Goal: Task Accomplishment & Management: Manage account settings

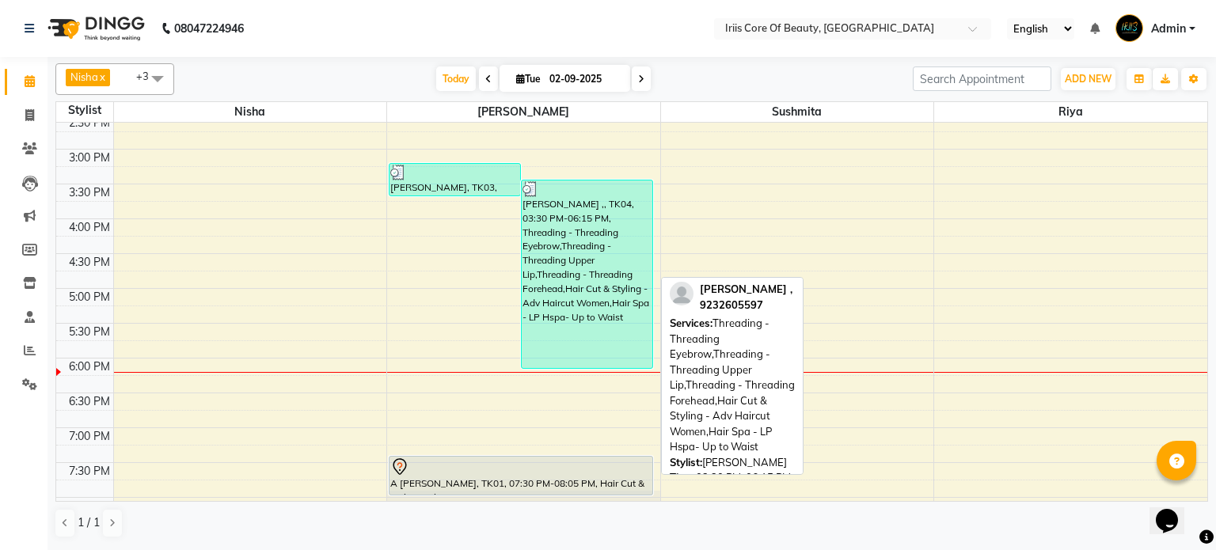
scroll to position [518, 0]
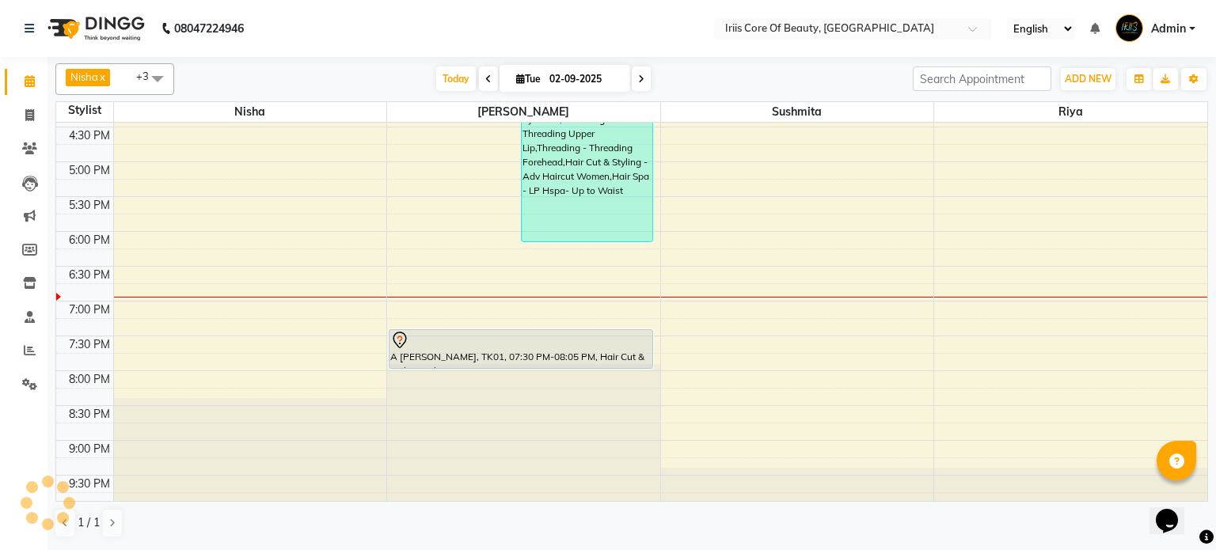
click at [516, 78] on span "Tue" at bounding box center [528, 79] width 32 height 12
select select "9"
select select "2025"
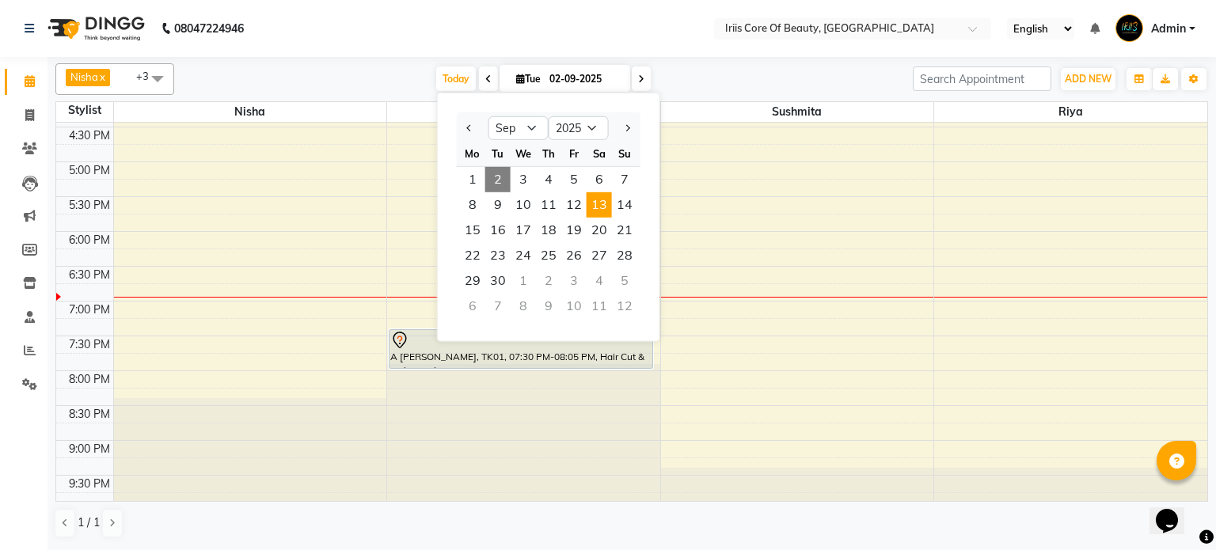
click at [599, 208] on span "13" at bounding box center [599, 204] width 25 height 25
type input "[DATE]"
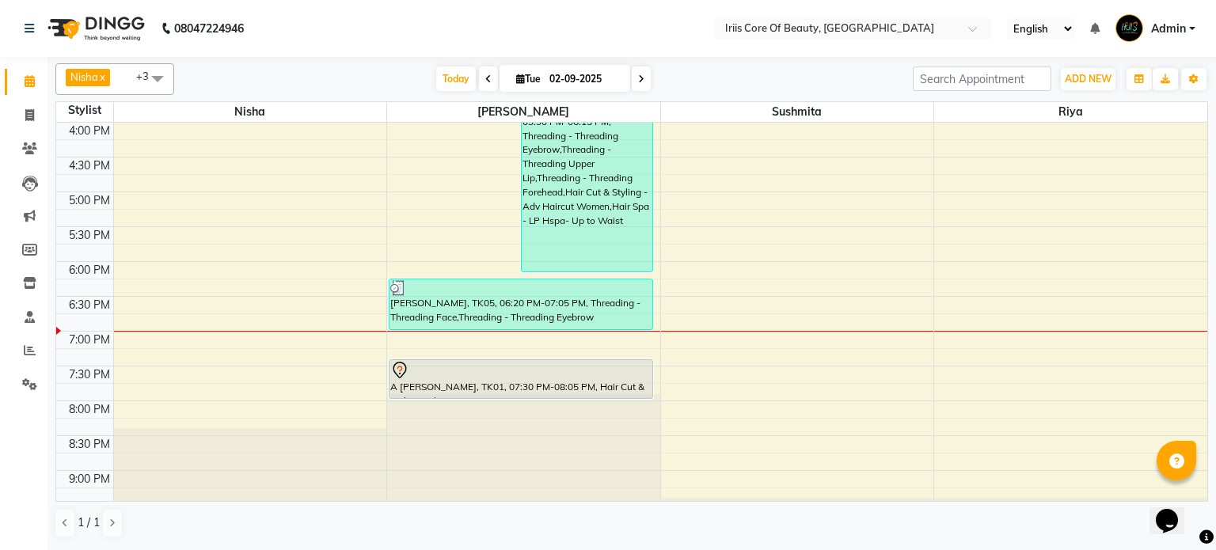
click at [641, 78] on span at bounding box center [641, 79] width 19 height 25
type input "03-09-2025"
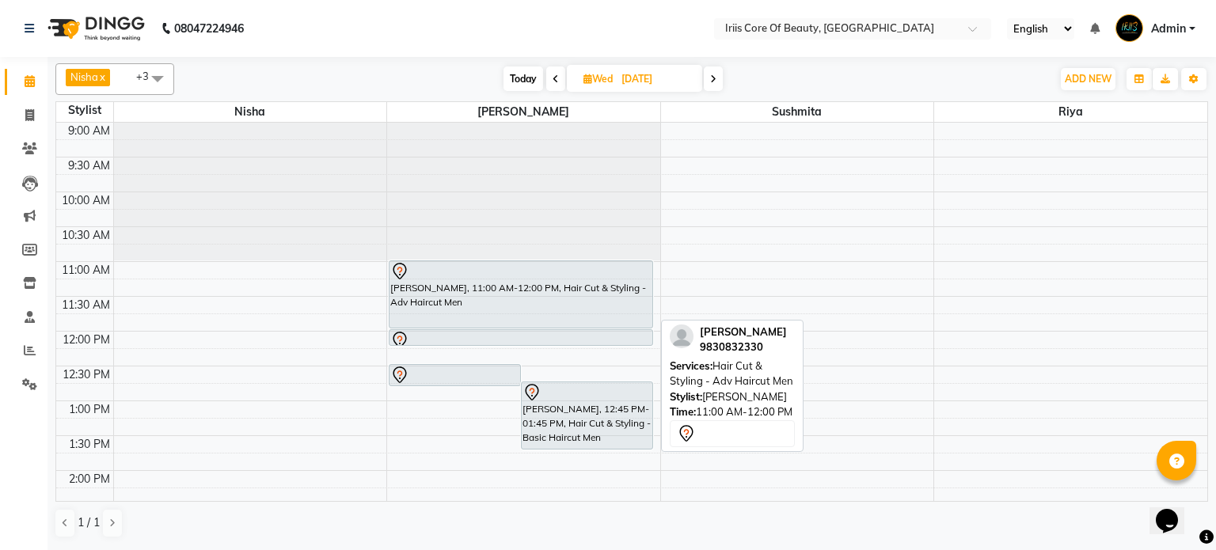
click at [462, 285] on div "Madhumita Saha, 11:00 AM-12:00 PM, Hair Cut & Styling - Adv Haircut Men" at bounding box center [521, 294] width 263 height 67
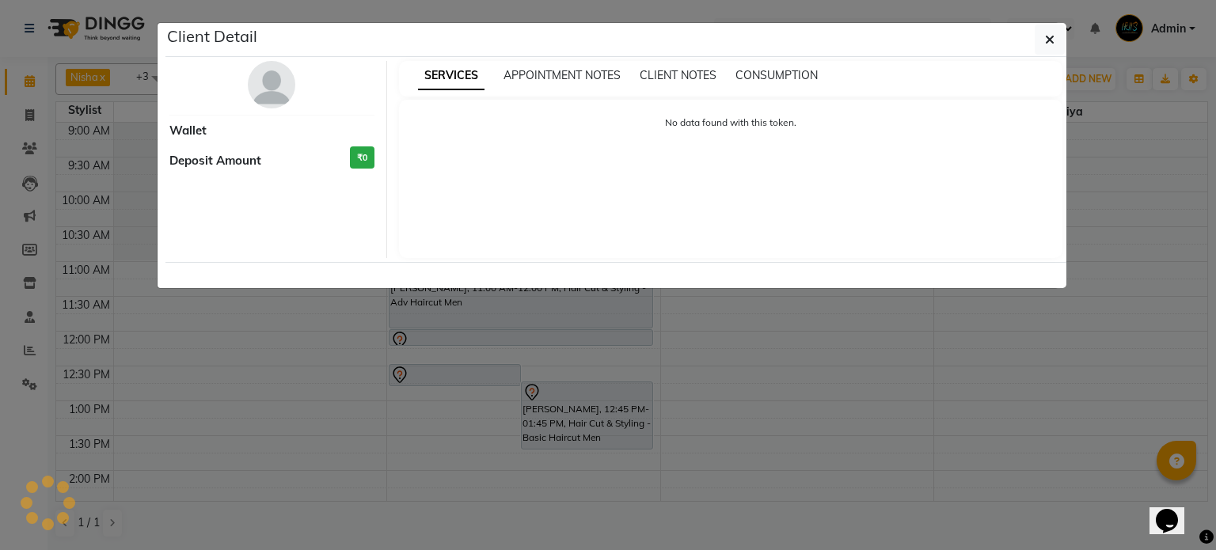
select select "7"
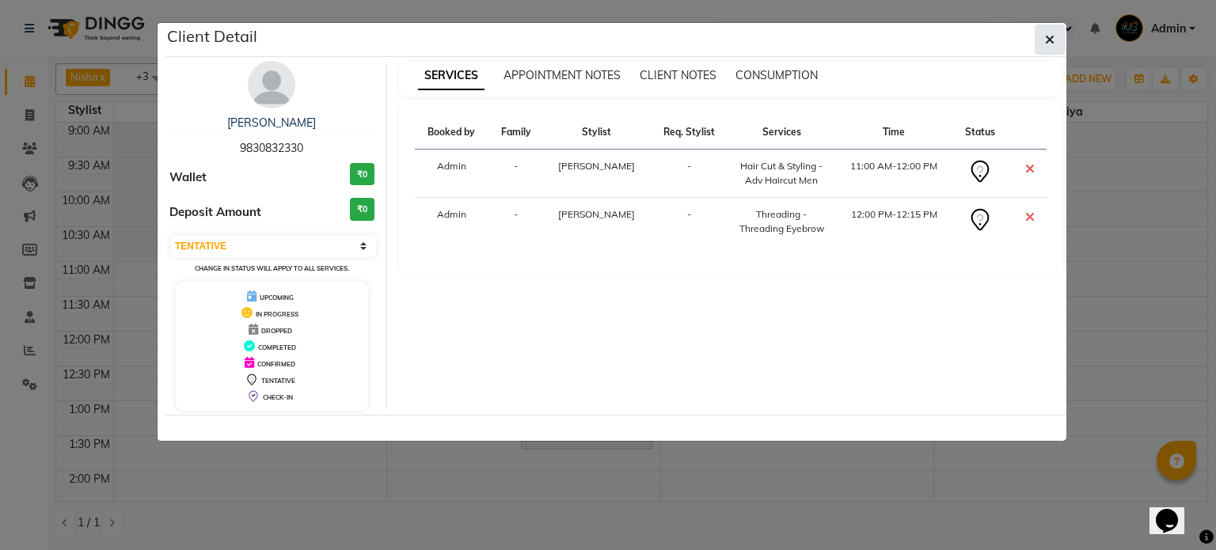
click at [1055, 38] on button "button" at bounding box center [1050, 40] width 30 height 30
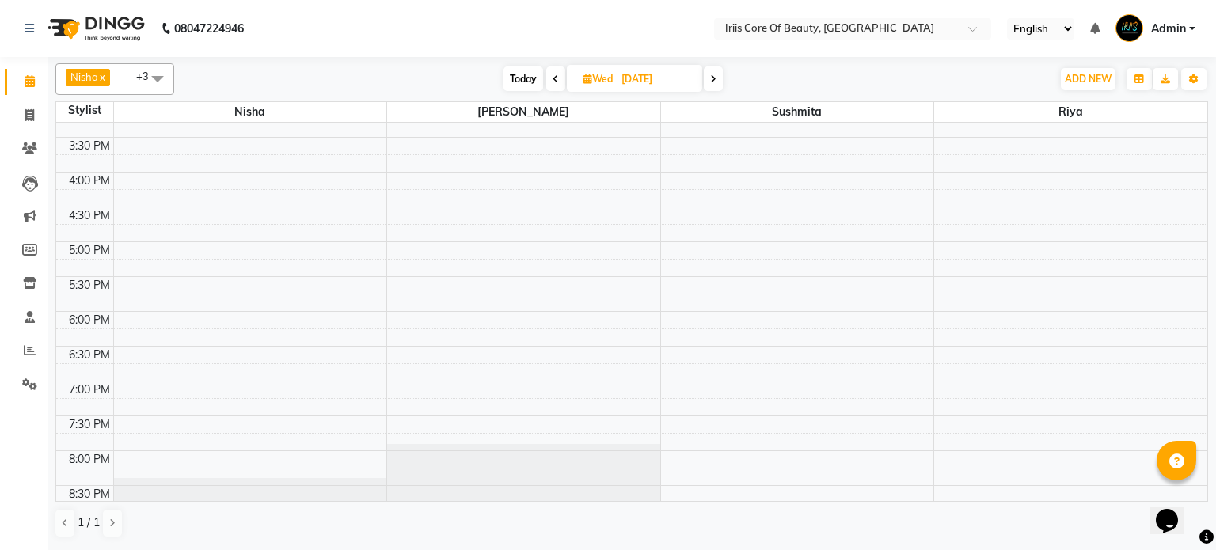
scroll to position [437, 0]
click at [30, 118] on icon at bounding box center [29, 115] width 9 height 12
select select "service"
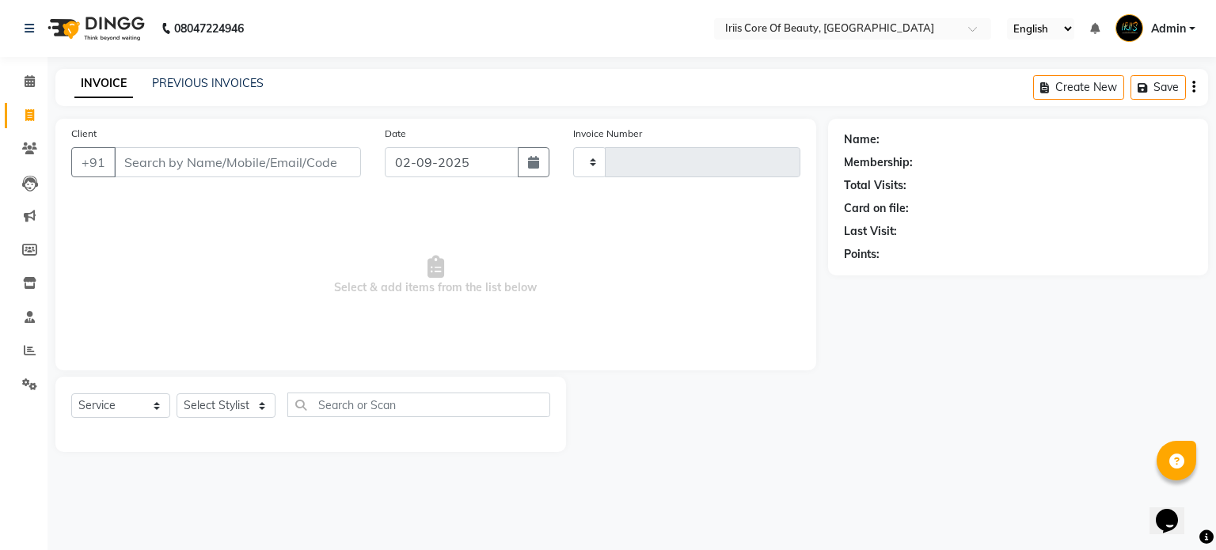
type input "0930"
select select "43"
click at [228, 404] on select "Select Stylist Nisha Riya Sanjay Thakur Sushmita" at bounding box center [226, 406] width 99 height 25
select select "1570"
click at [177, 394] on select "Select Stylist Nisha Riya Sanjay Thakur Sushmita" at bounding box center [226, 406] width 99 height 25
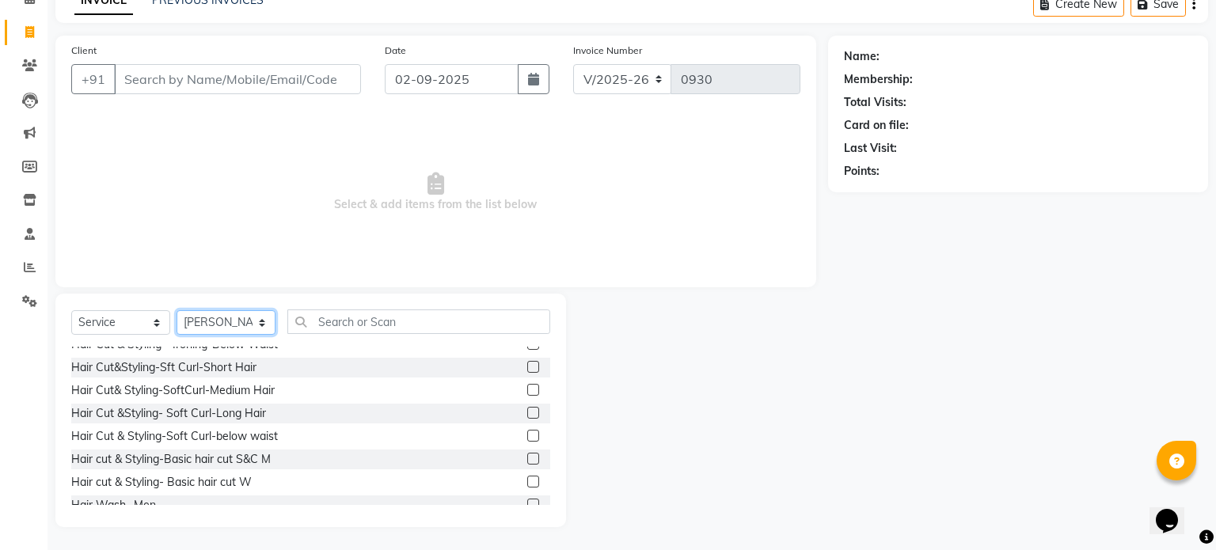
scroll to position [396, 0]
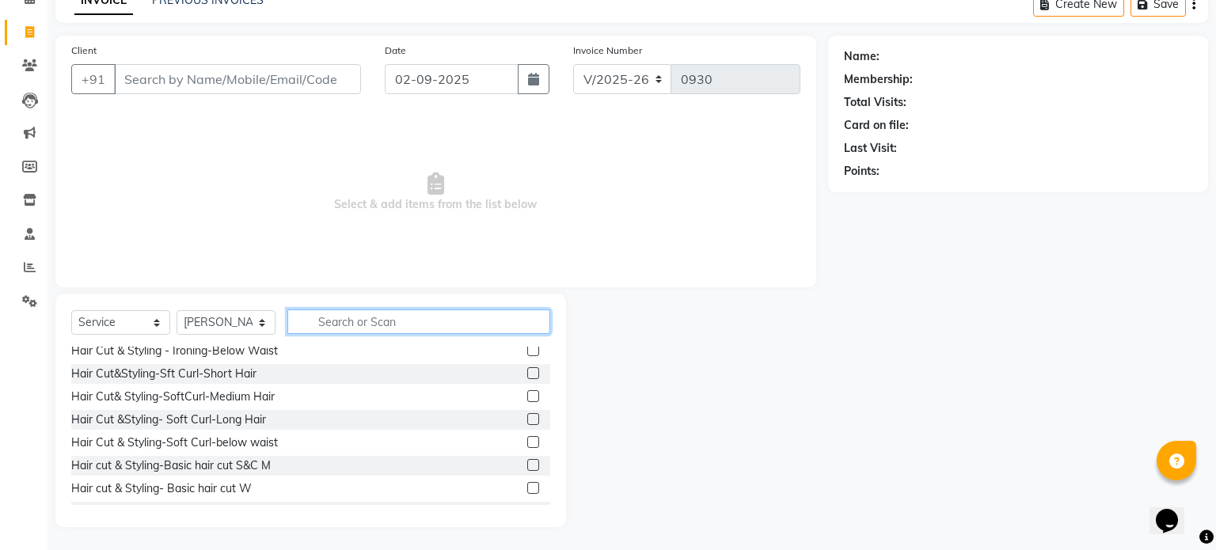
click at [355, 321] on input "text" at bounding box center [418, 322] width 263 height 25
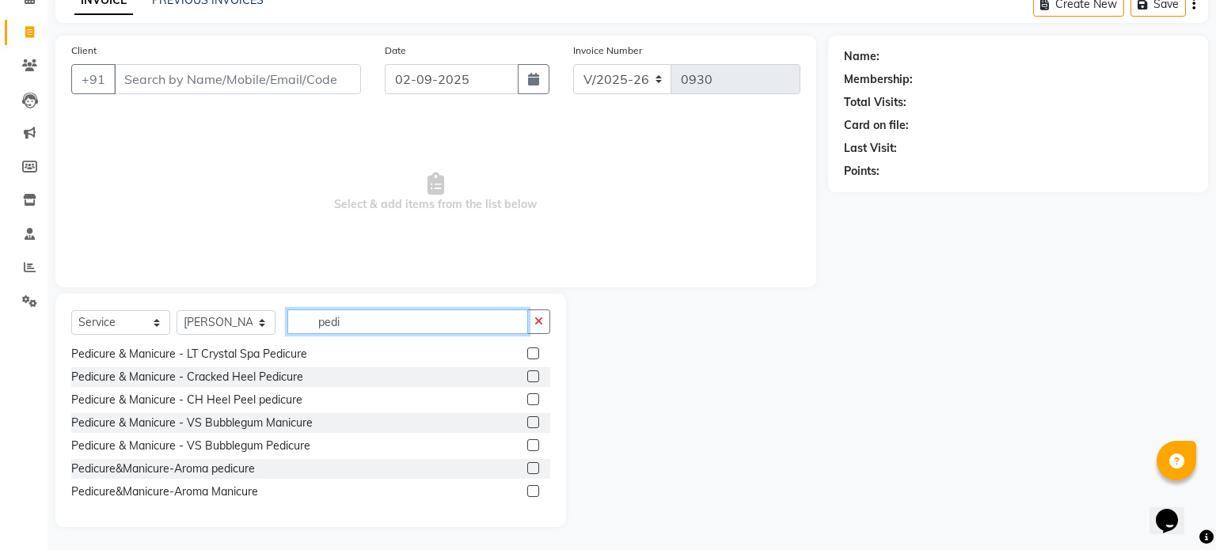
scroll to position [110, 0]
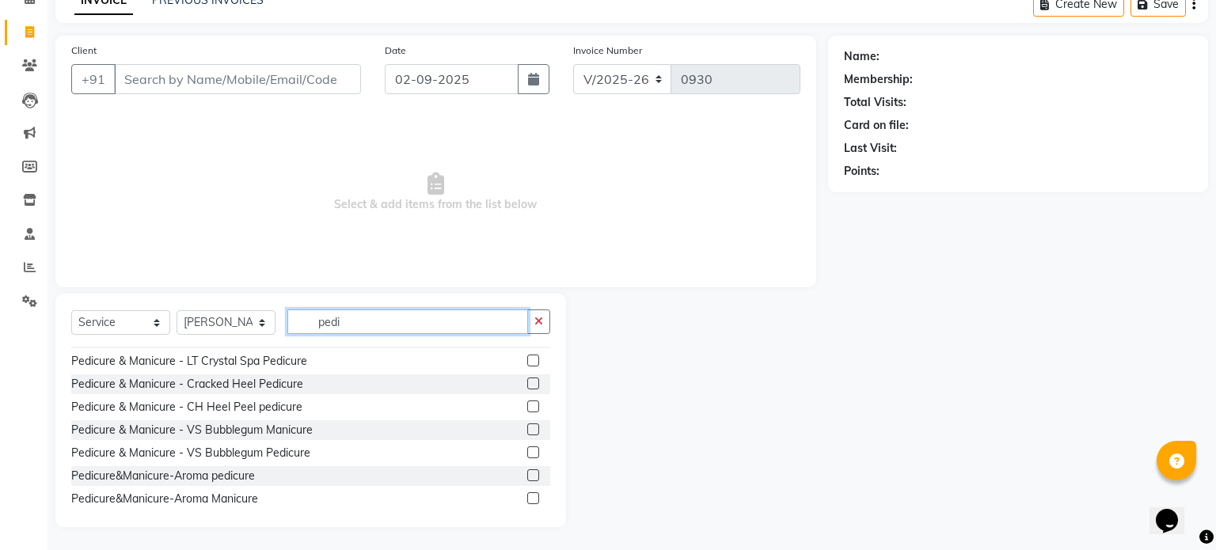
type input "pedi"
click at [535, 364] on label at bounding box center [533, 361] width 12 height 12
click at [535, 364] on input "checkbox" at bounding box center [532, 361] width 10 height 10
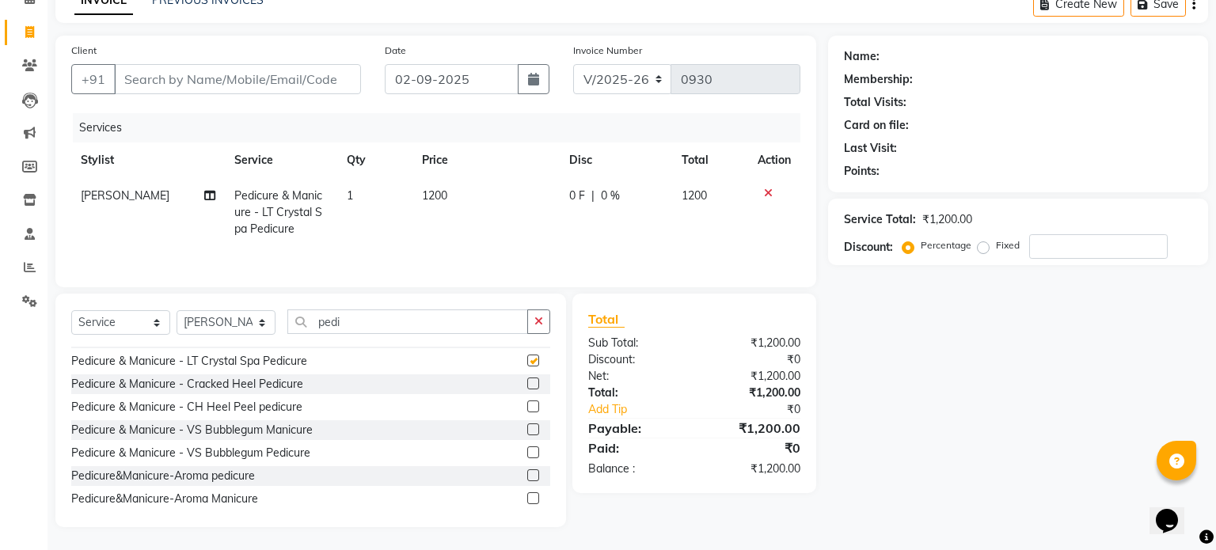
checkbox input "false"
click at [535, 321] on icon "button" at bounding box center [538, 321] width 9 height 11
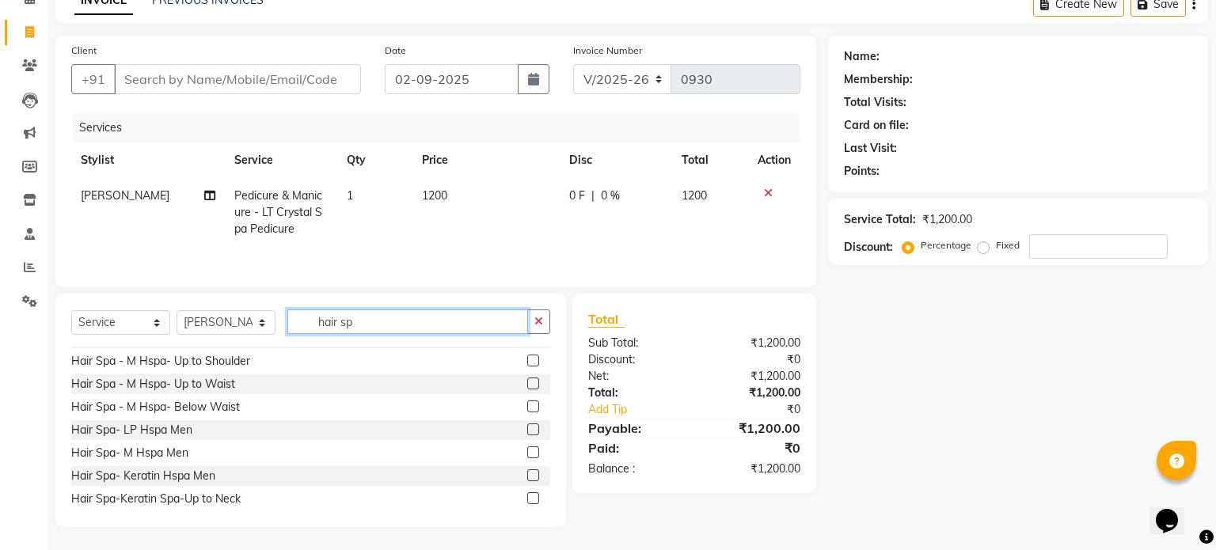
scroll to position [186, 0]
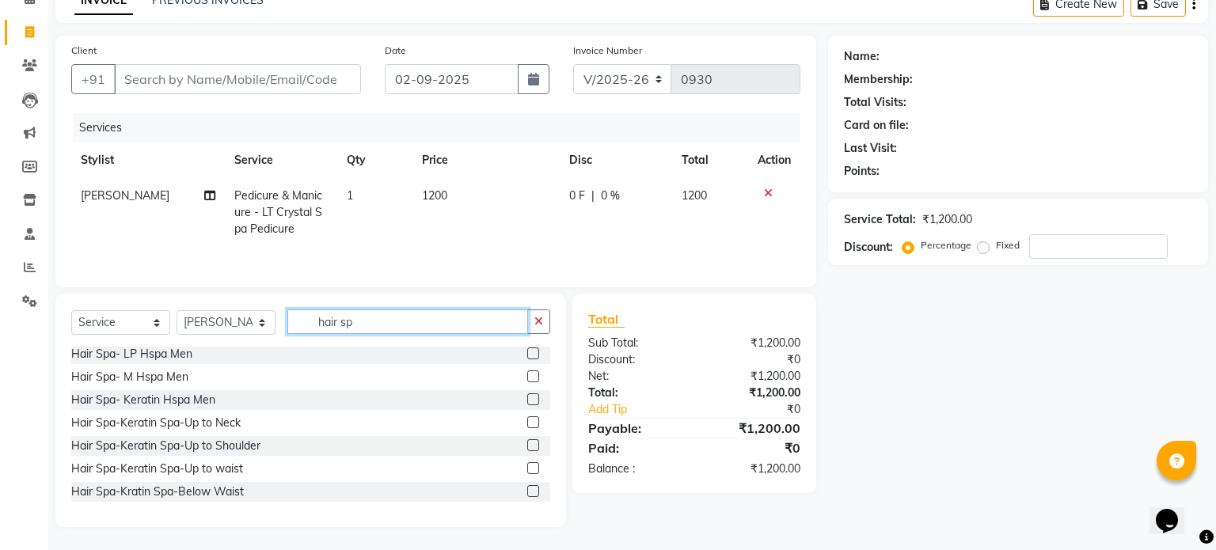
type input "hair sp"
click at [535, 443] on label at bounding box center [533, 445] width 12 height 12
click at [535, 443] on input "checkbox" at bounding box center [532, 446] width 10 height 10
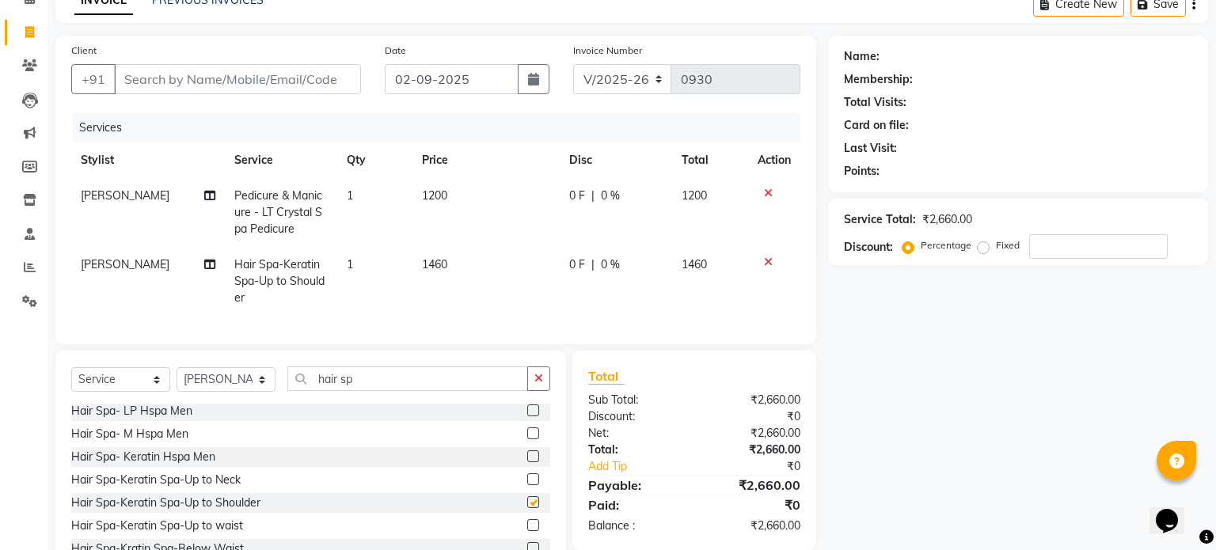
checkbox input "false"
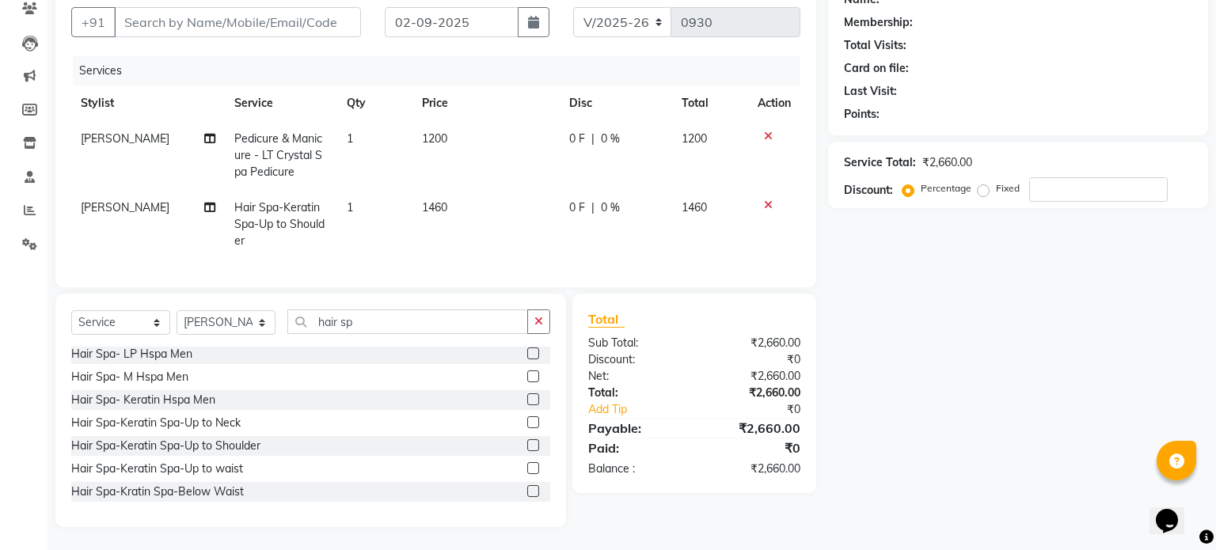
scroll to position [138, 0]
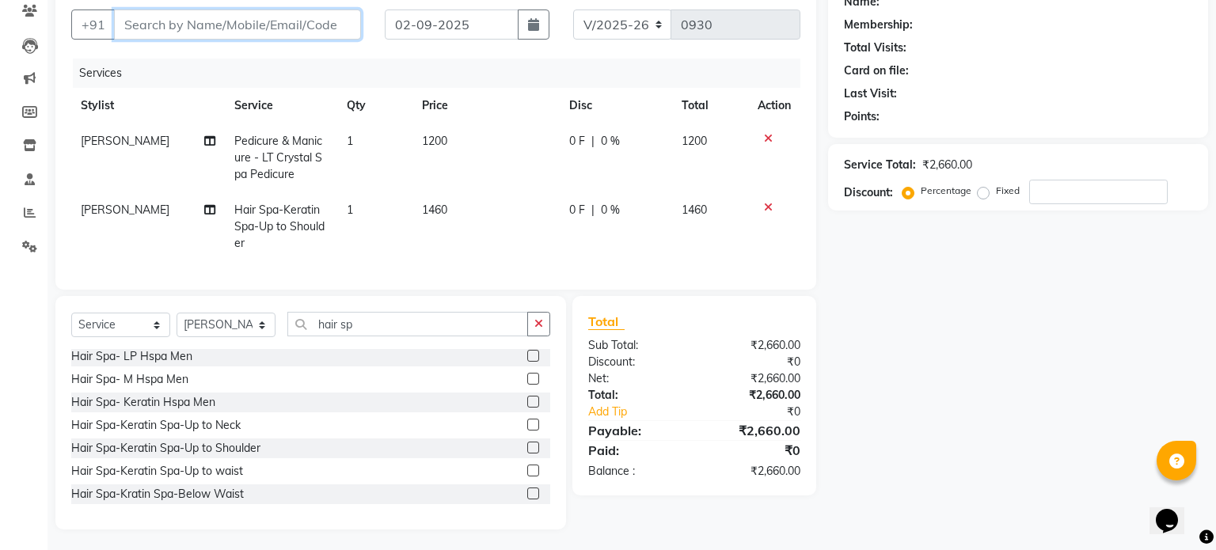
click at [257, 21] on input "Client" at bounding box center [237, 25] width 247 height 30
type input "7"
type input "0"
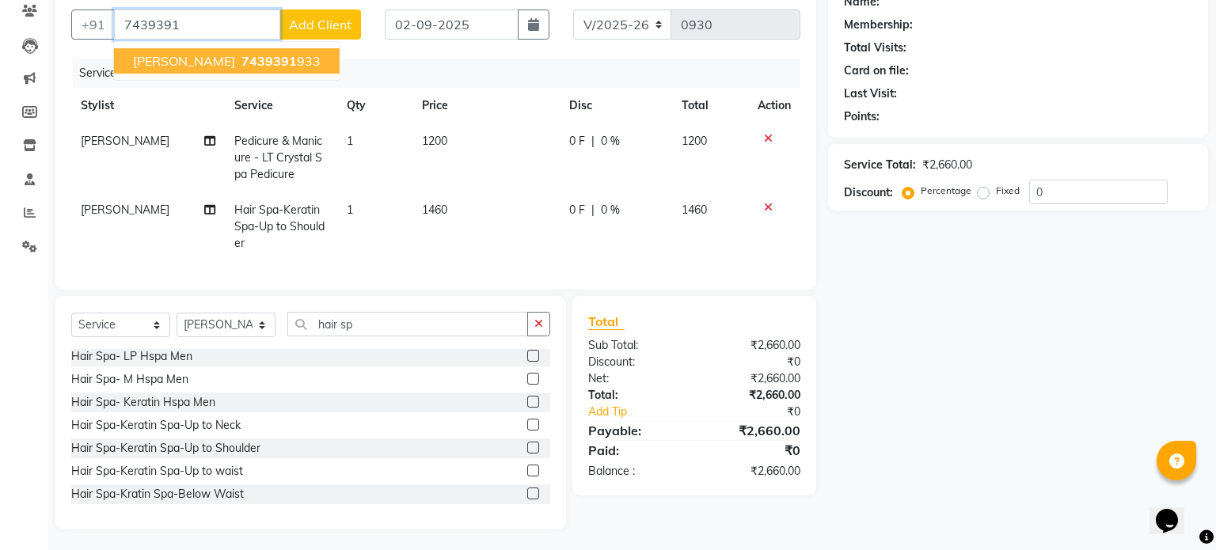
click at [262, 57] on ngb-highlight "7439391 933" at bounding box center [279, 61] width 82 height 16
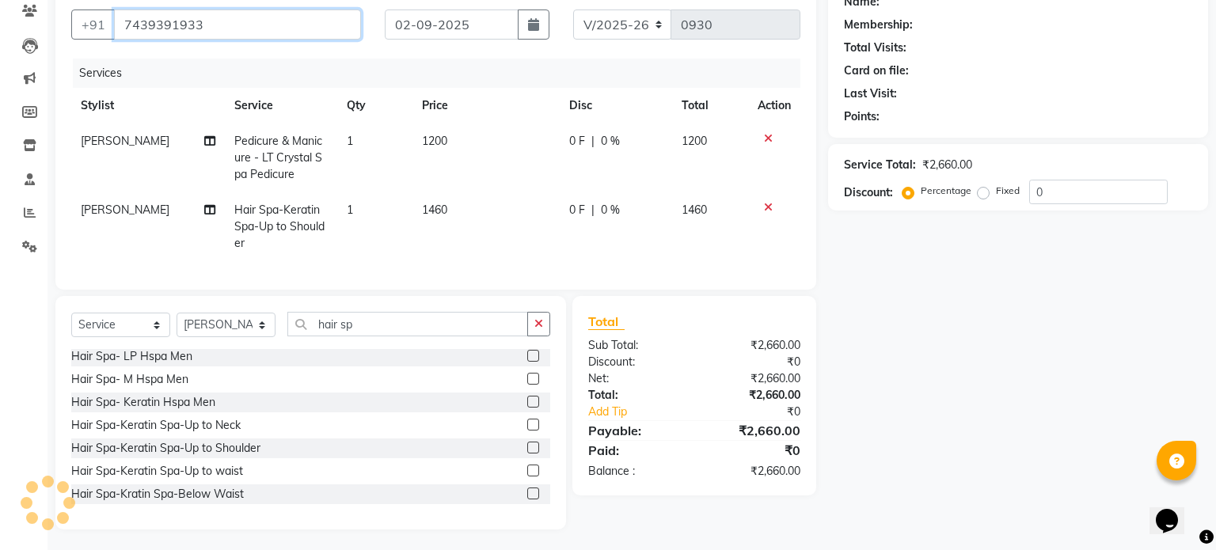
type input "7439391933"
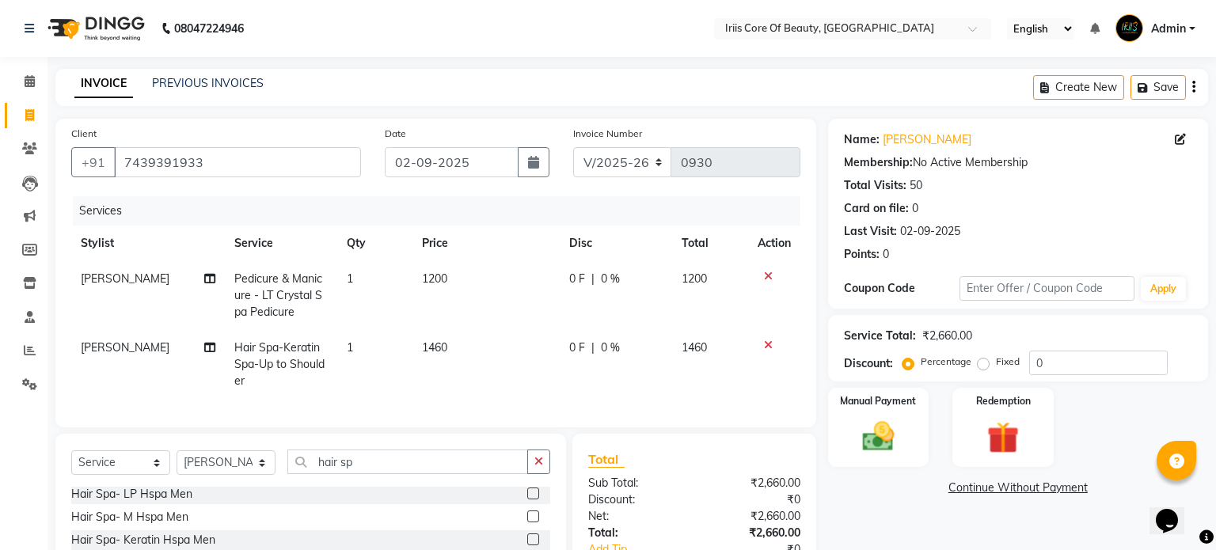
scroll to position [134, 0]
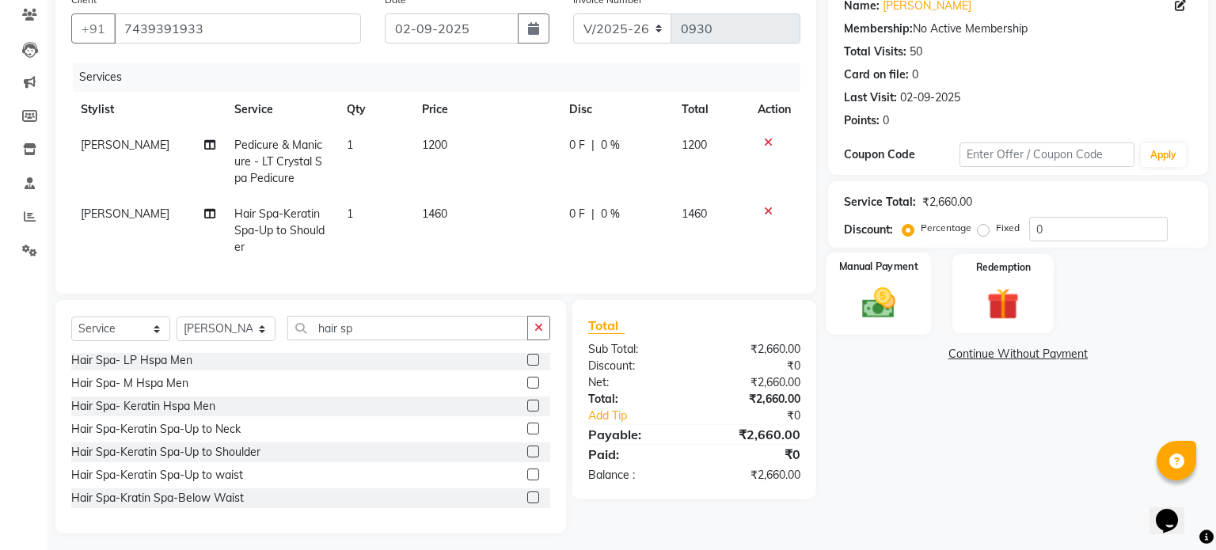
click at [888, 308] on img at bounding box center [878, 303] width 54 height 38
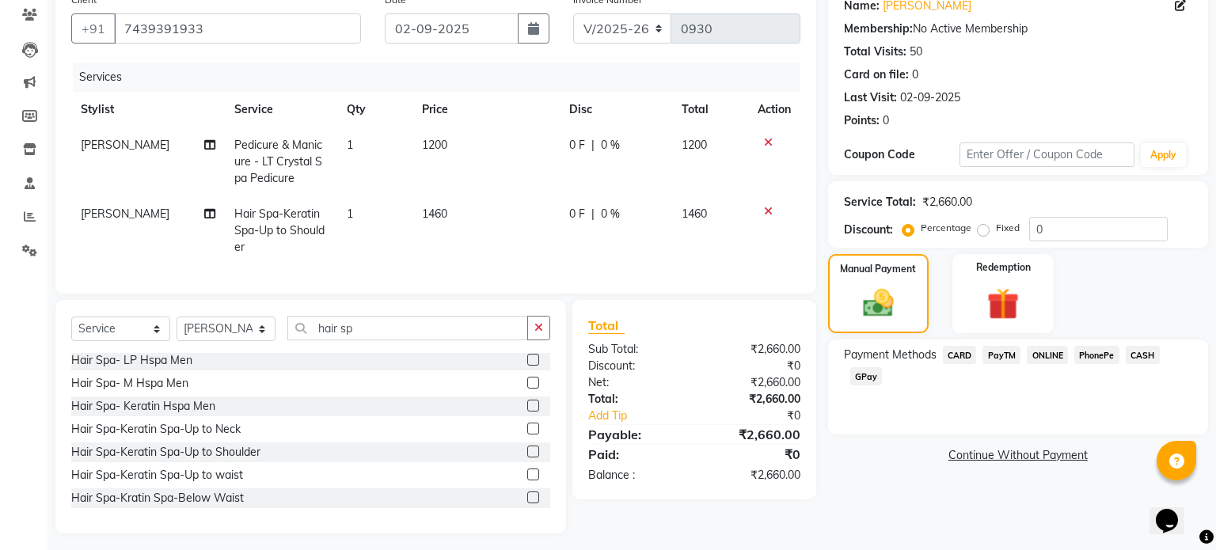
click at [1047, 352] on span "ONLINE" at bounding box center [1047, 355] width 41 height 18
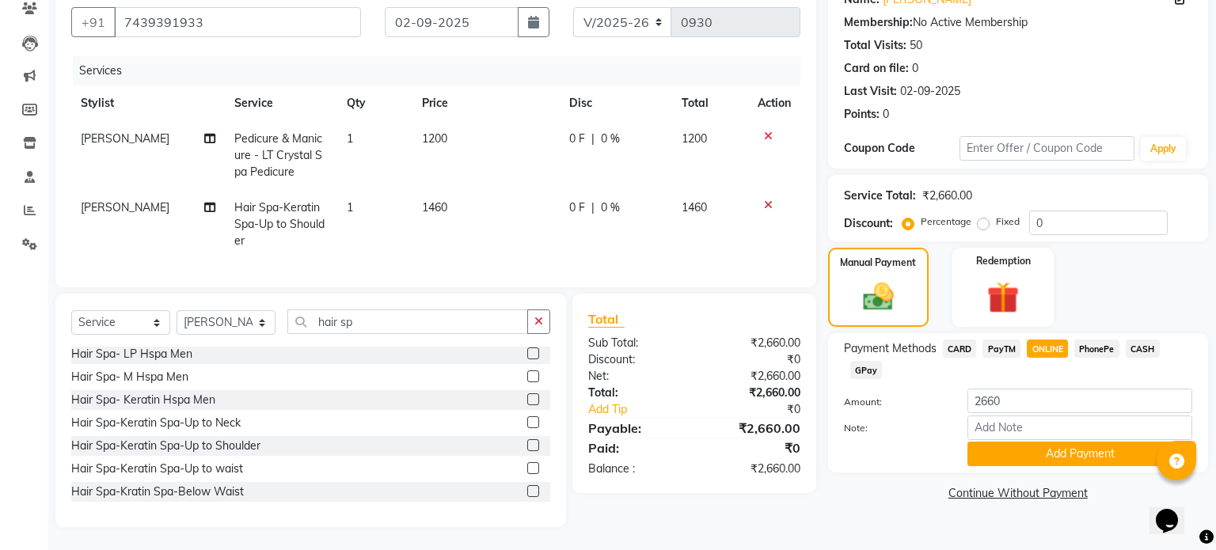
scroll to position [0, 0]
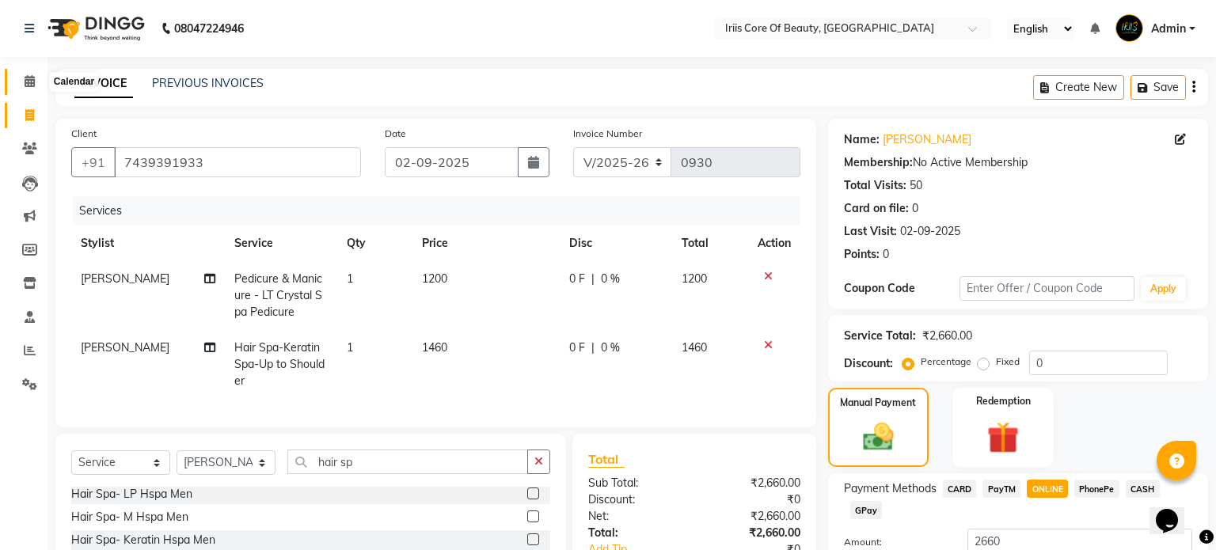
click at [30, 85] on icon at bounding box center [30, 81] width 10 height 12
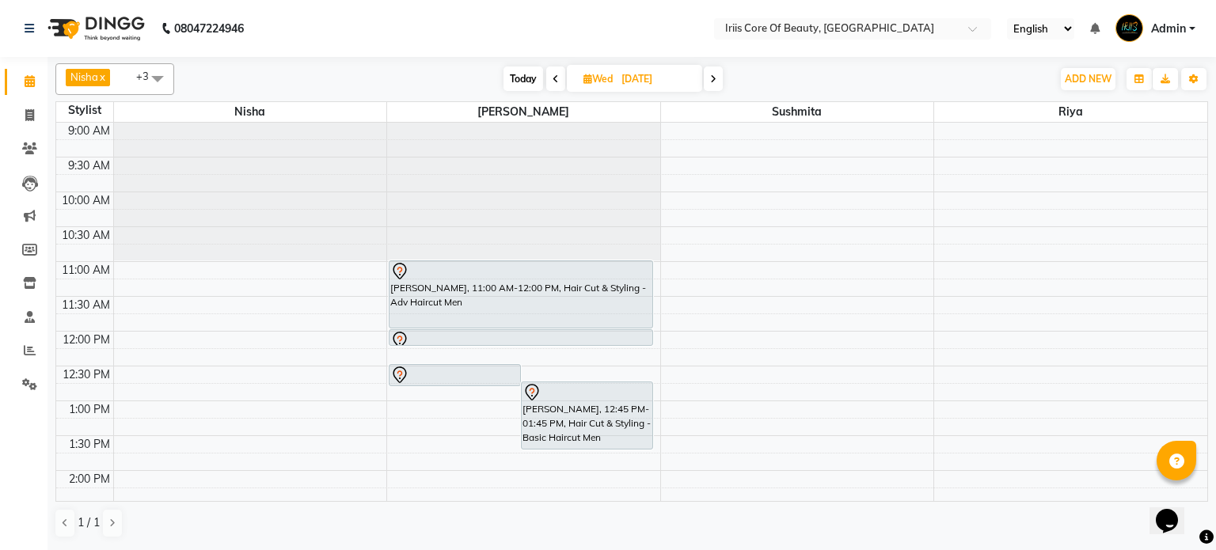
click at [515, 78] on span "Today" at bounding box center [524, 79] width 40 height 25
type input "02-09-2025"
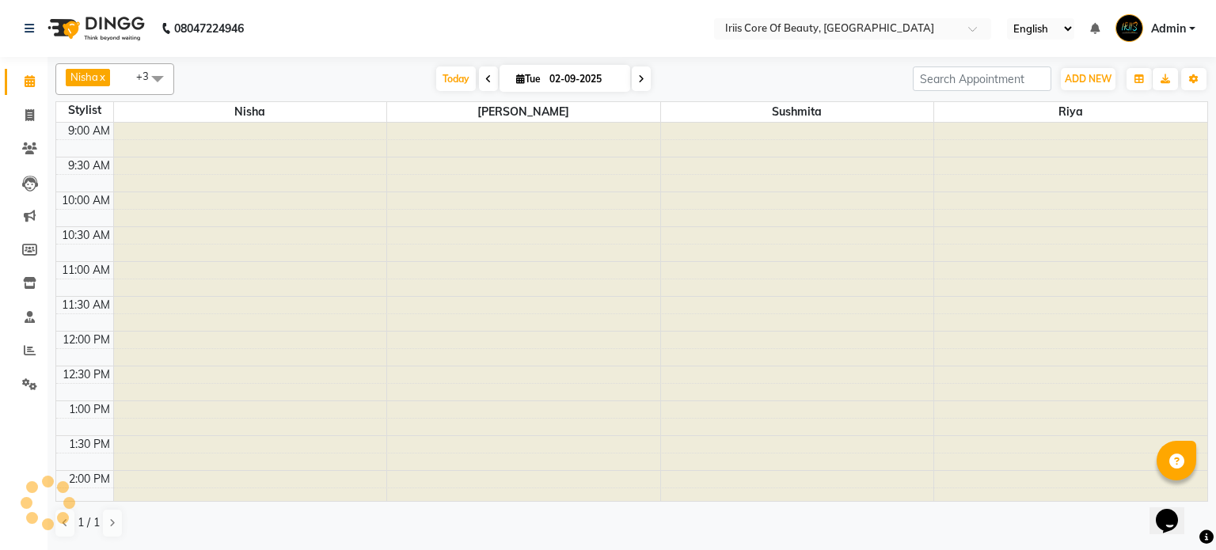
scroll to position [518, 0]
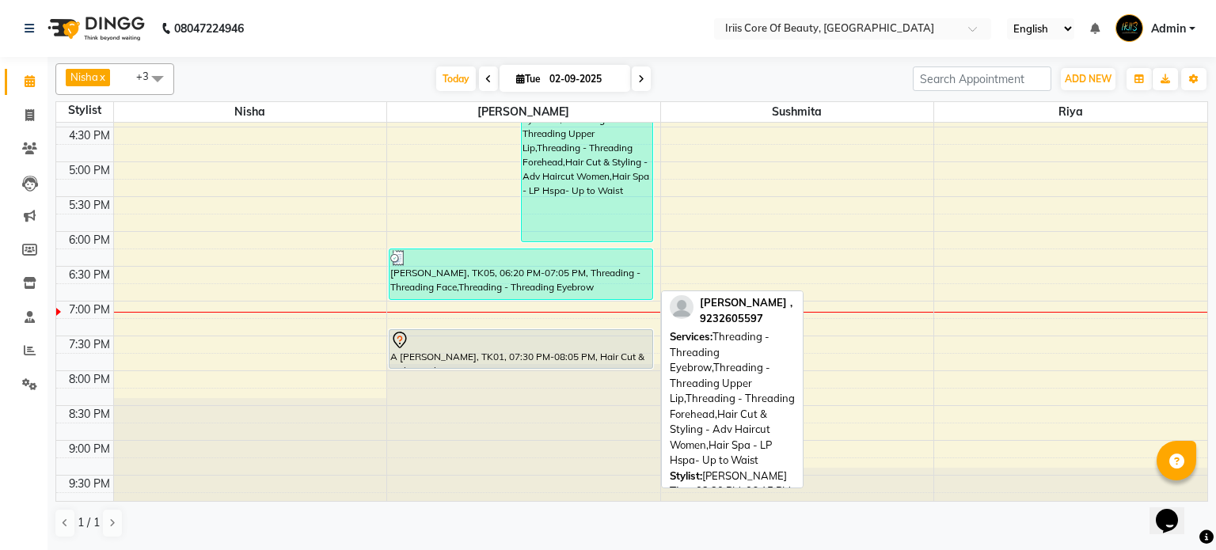
click at [545, 168] on div "[PERSON_NAME] ,, TK04, 03:30 PM-06:15 PM, Threading - Threading Eyebrow,Threadi…" at bounding box center [587, 148] width 131 height 188
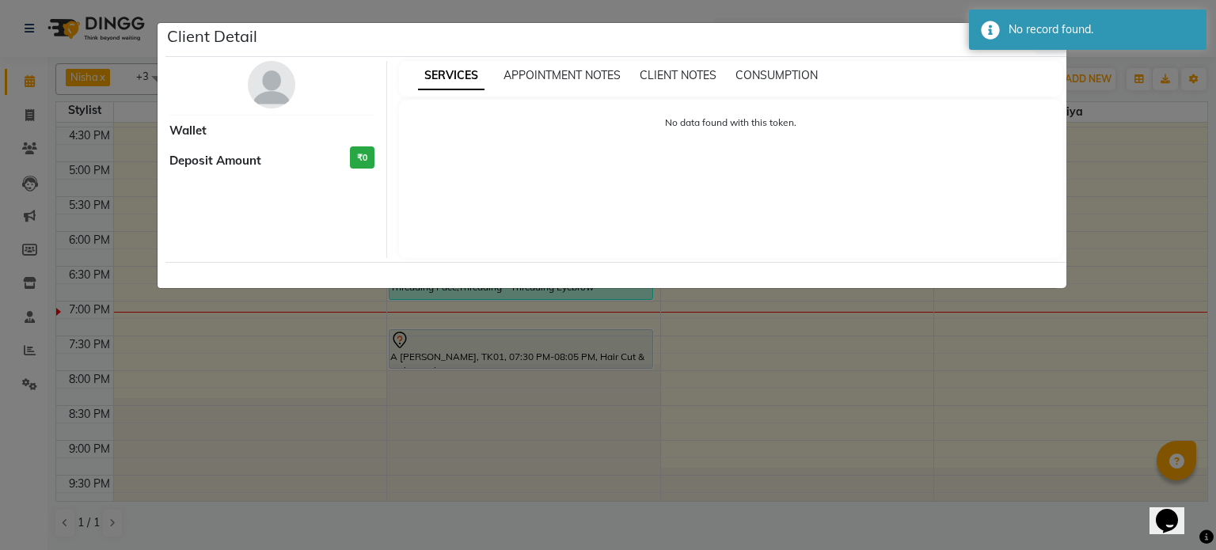
click at [948, 139] on div "No data found with this token." at bounding box center [731, 129] width 633 height 27
click at [1067, 27] on div "No record found." at bounding box center [1102, 29] width 186 height 17
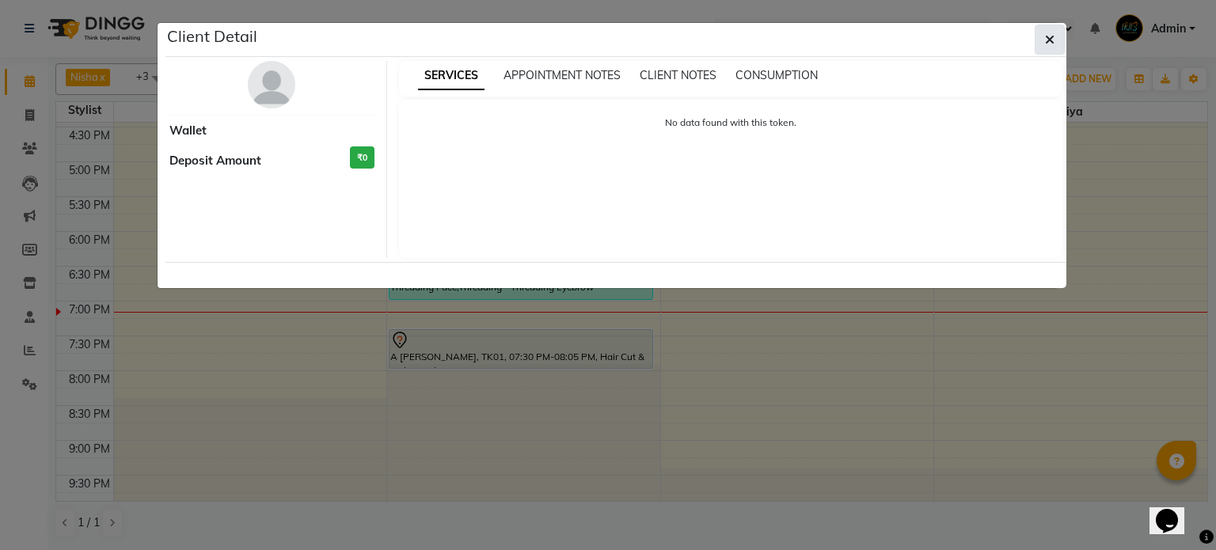
click at [1051, 38] on icon "button" at bounding box center [1050, 39] width 10 height 13
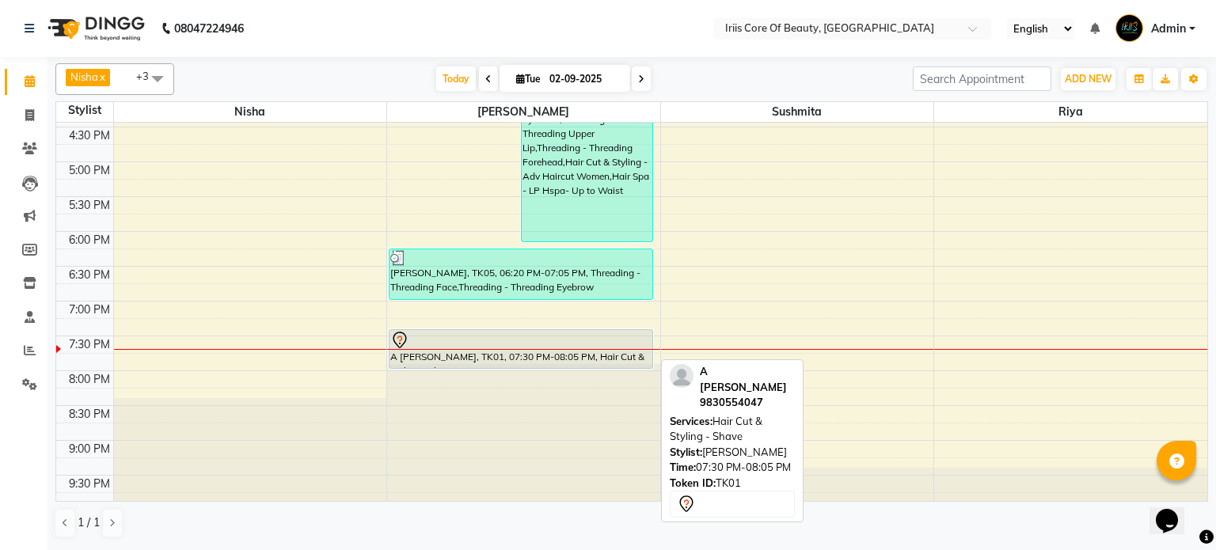
click at [498, 362] on div "A [PERSON_NAME], TK01, 07:30 PM-08:05 PM, Hair Cut & Styling - Shave" at bounding box center [521, 349] width 263 height 38
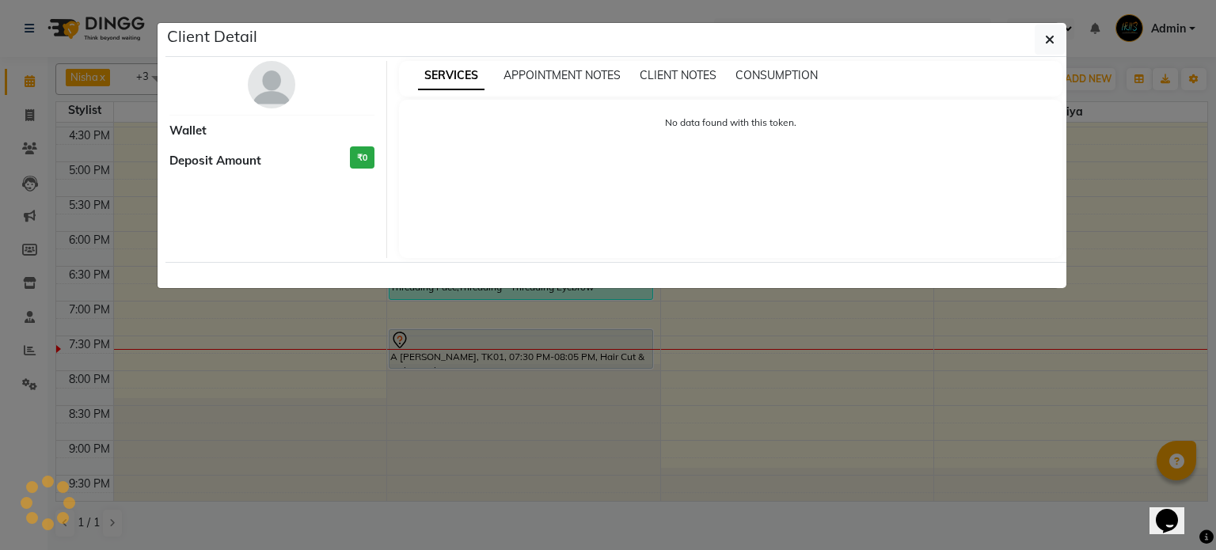
select select "7"
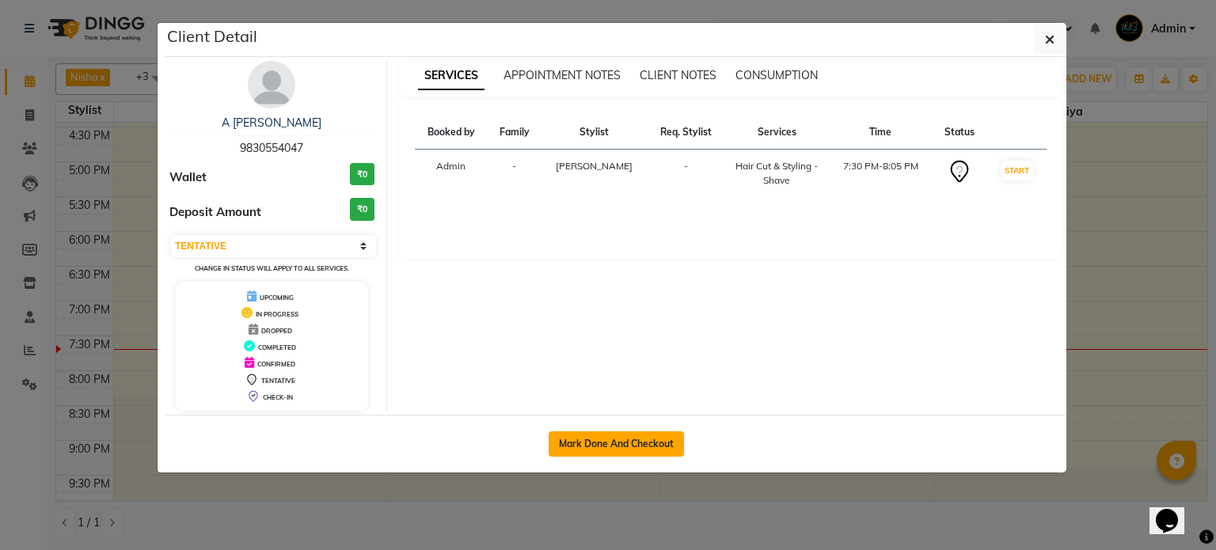
click at [619, 435] on button "Mark Done And Checkout" at bounding box center [616, 444] width 135 height 25
select select "service"
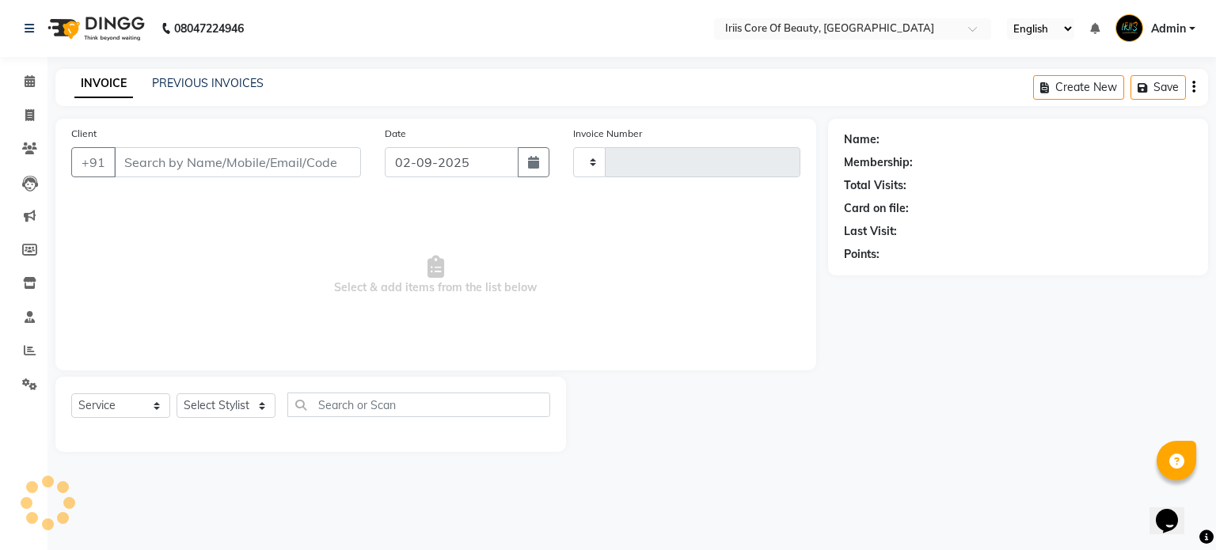
type input "0930"
select select "43"
type input "9830554047"
select select "1570"
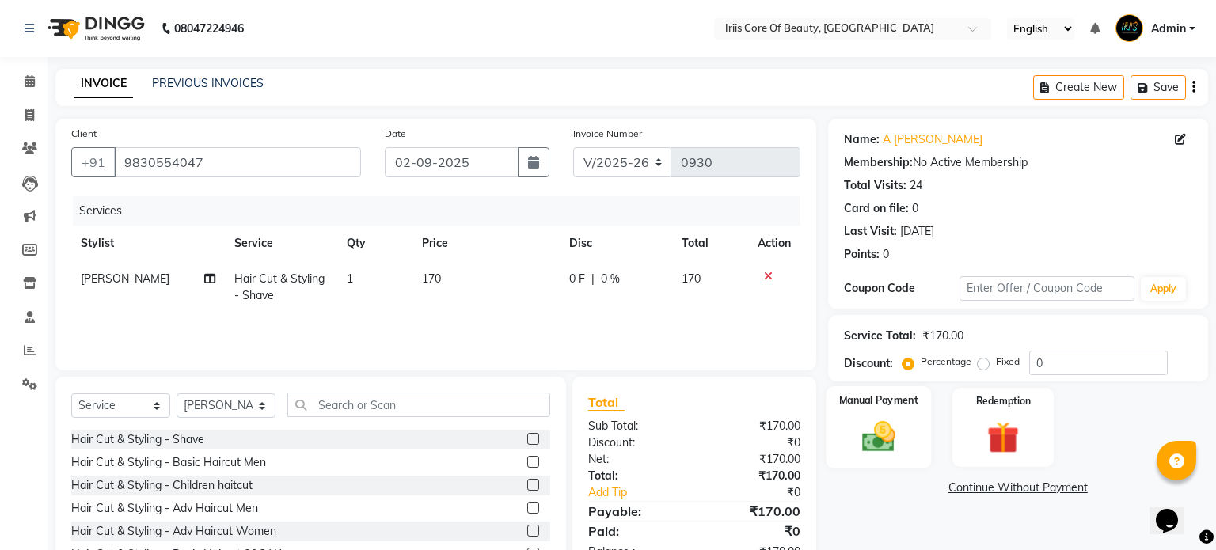
click at [887, 415] on div "Manual Payment" at bounding box center [878, 427] width 105 height 82
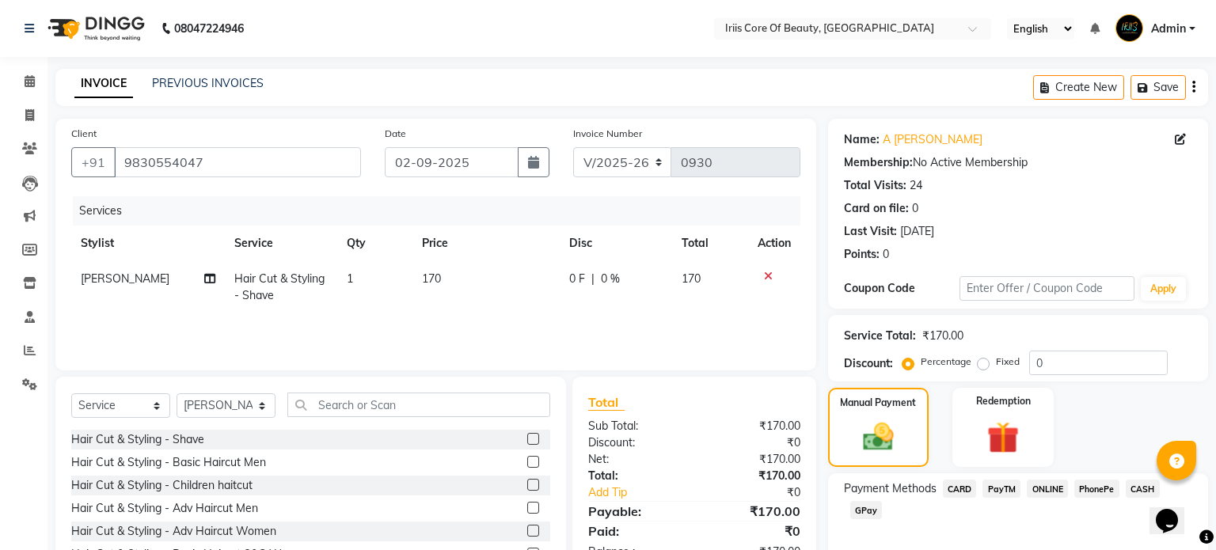
scroll to position [83, 0]
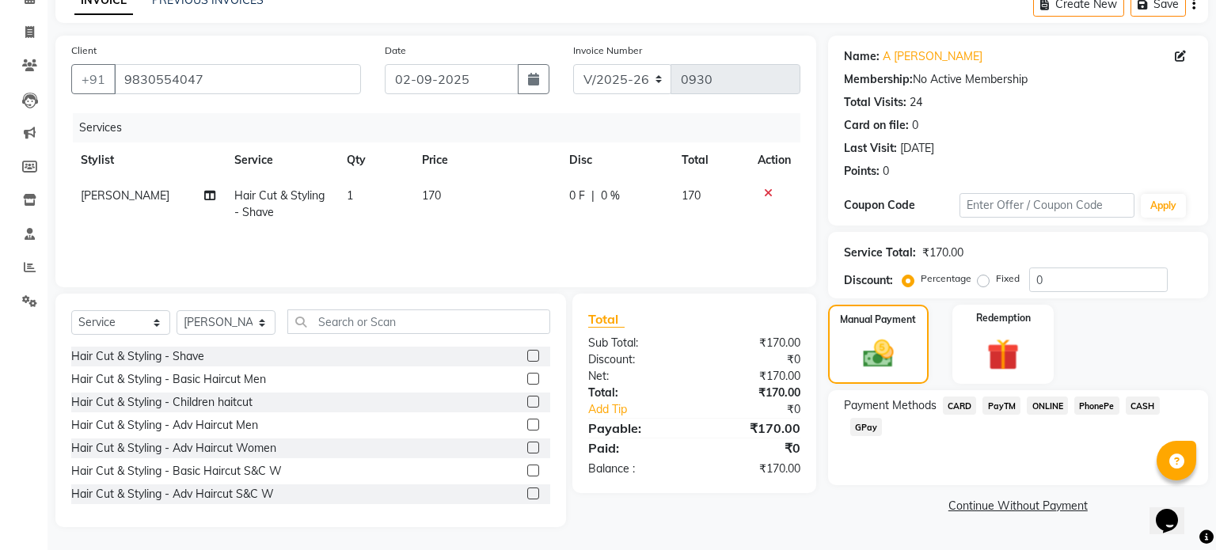
click at [1146, 403] on span "CASH" at bounding box center [1143, 406] width 34 height 18
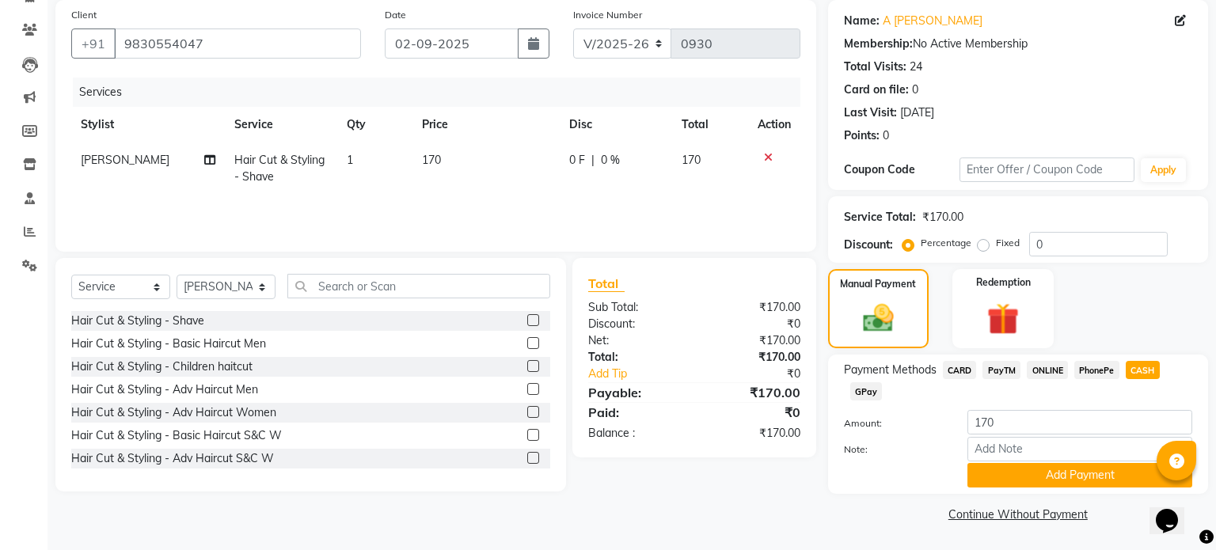
scroll to position [114, 0]
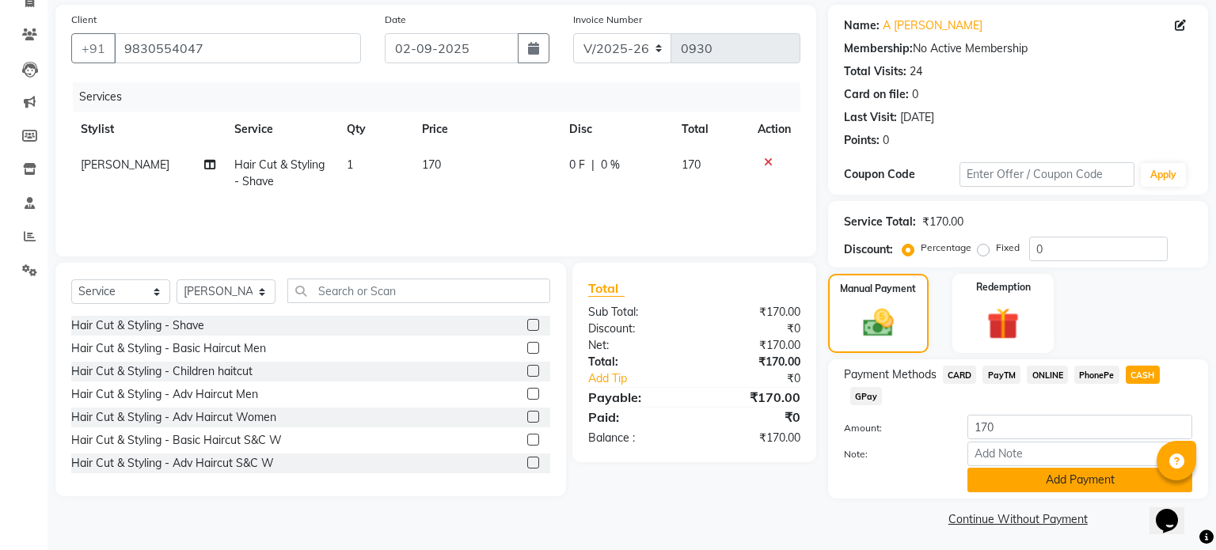
click at [1103, 483] on button "Add Payment" at bounding box center [1080, 480] width 225 height 25
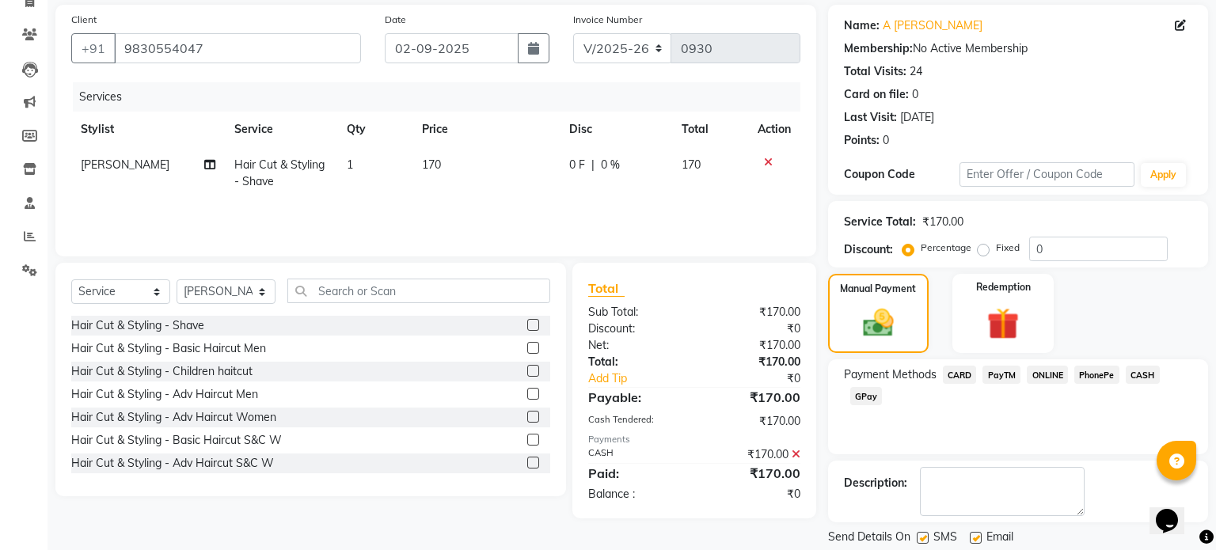
scroll to position [162, 0]
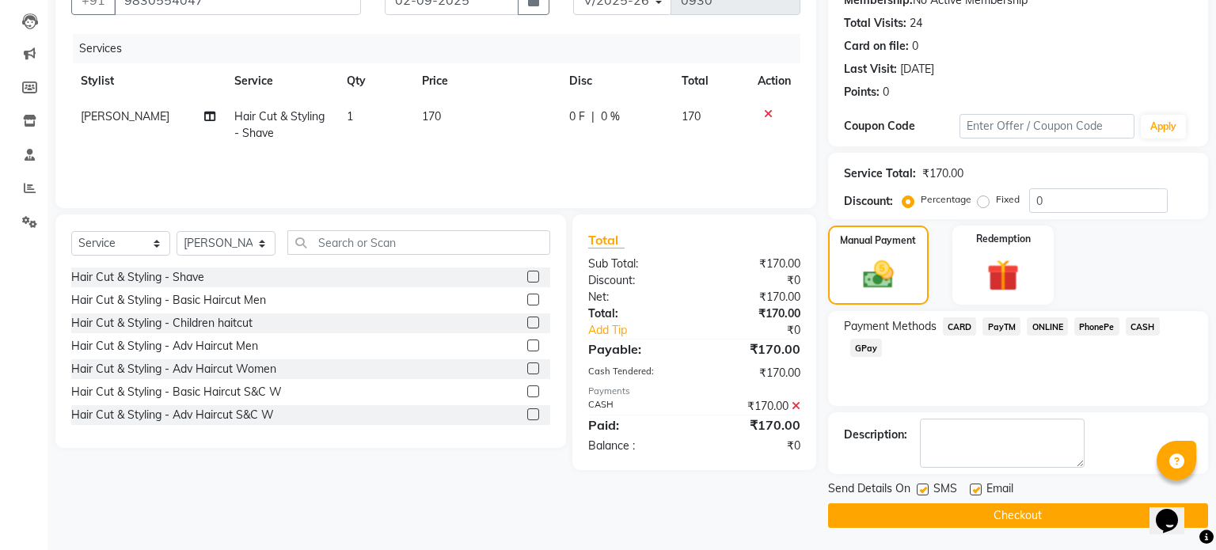
click at [1068, 512] on button "Checkout" at bounding box center [1018, 516] width 380 height 25
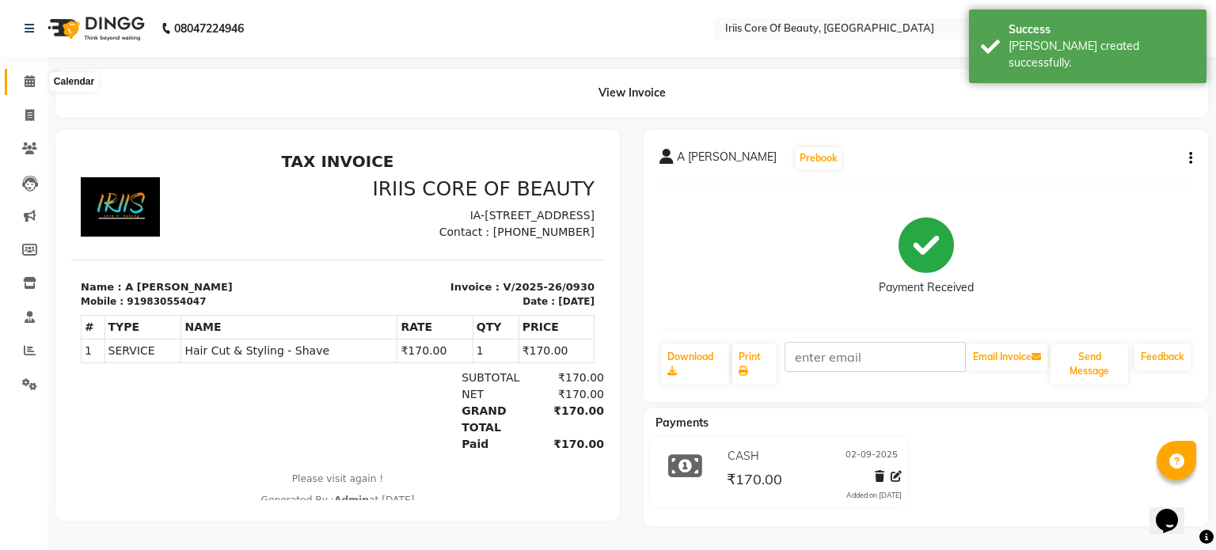
click at [28, 80] on icon at bounding box center [30, 81] width 10 height 12
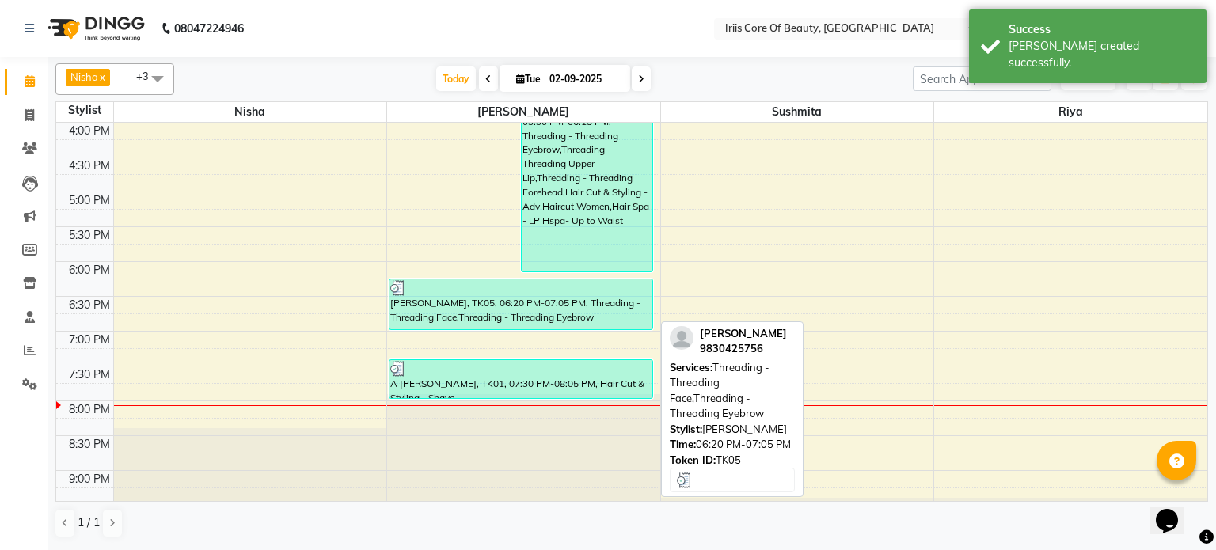
scroll to position [518, 0]
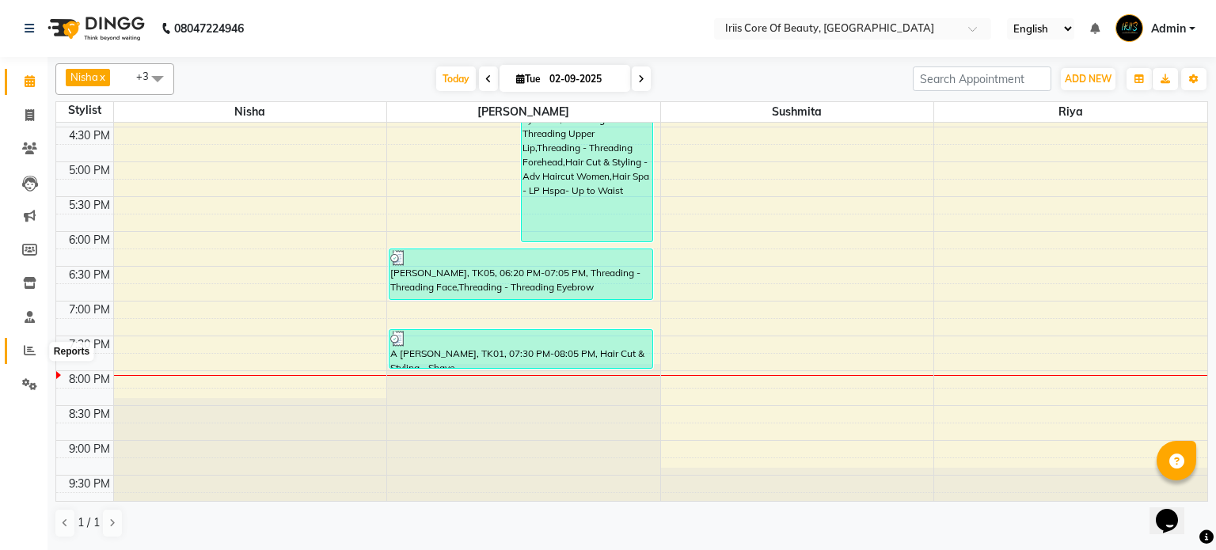
click at [24, 355] on icon at bounding box center [30, 350] width 12 height 12
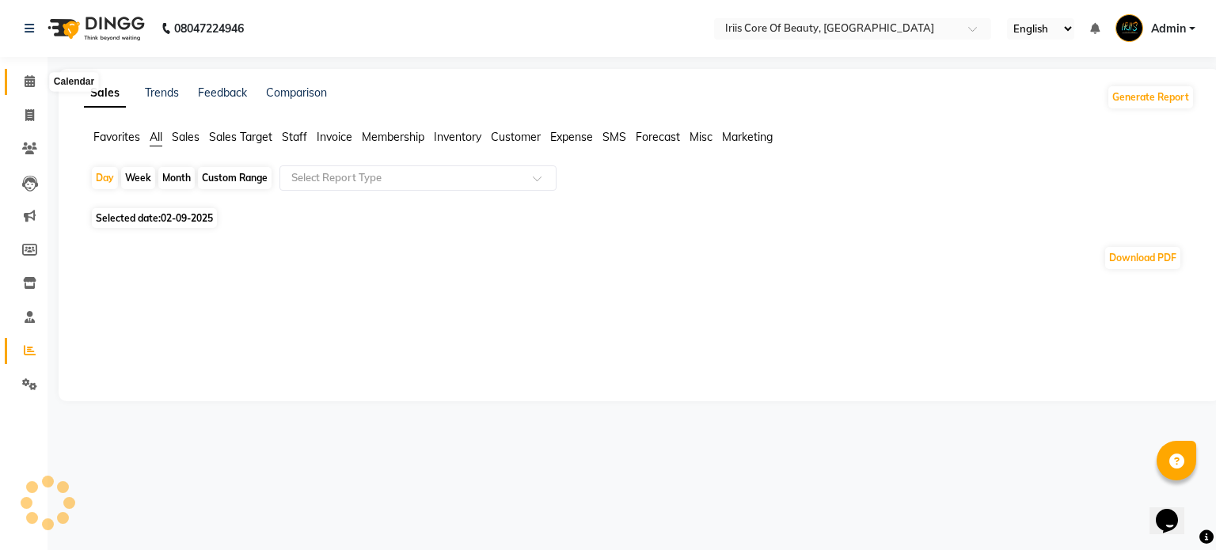
click at [30, 80] on icon at bounding box center [30, 81] width 10 height 12
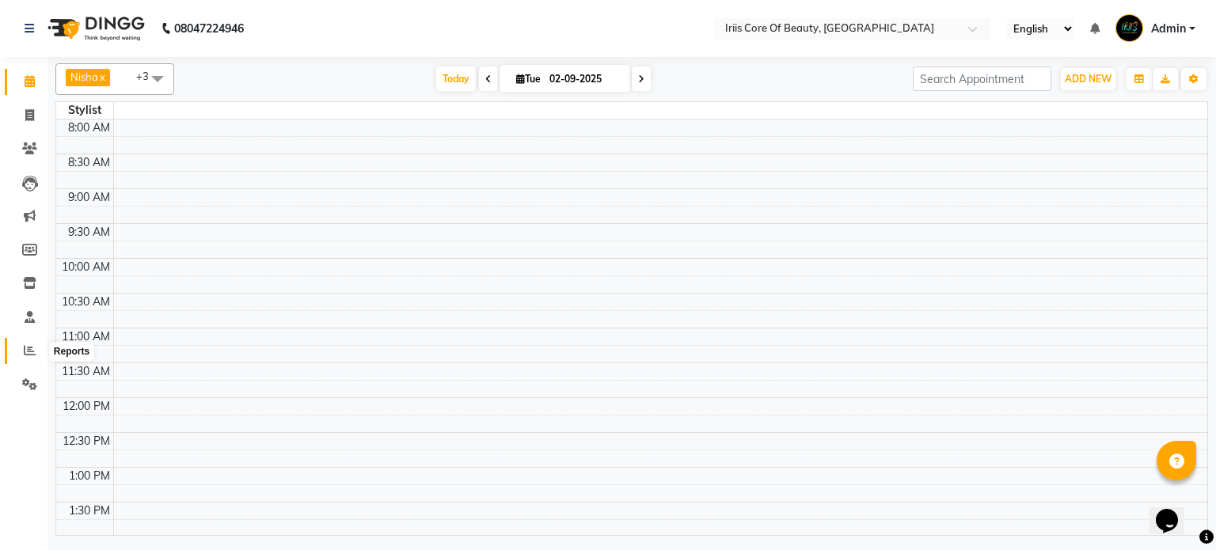
click at [28, 353] on icon at bounding box center [30, 350] width 12 height 12
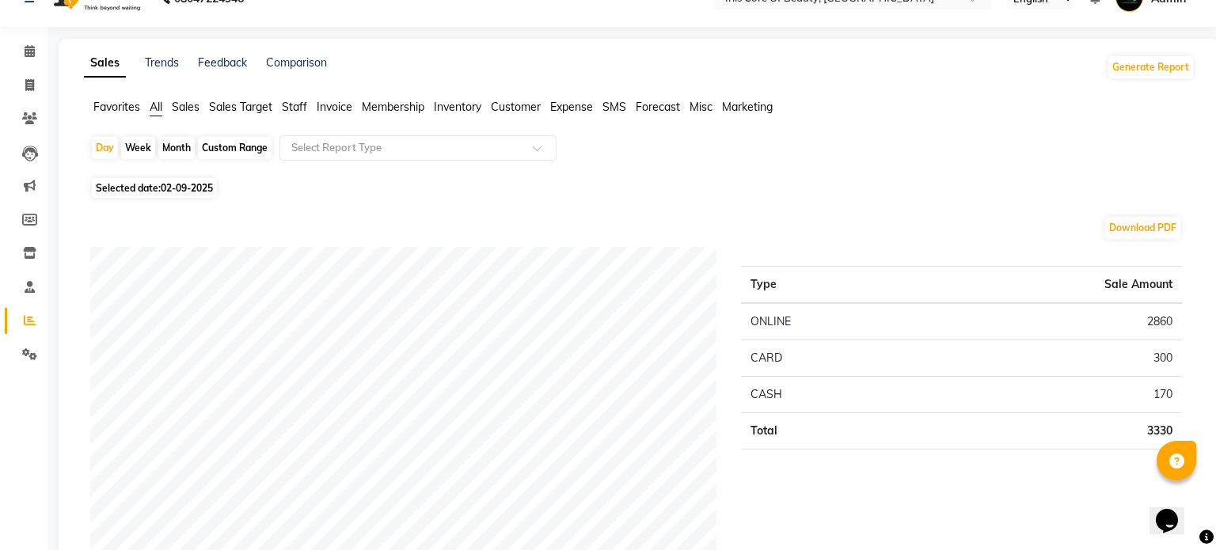
scroll to position [34, 0]
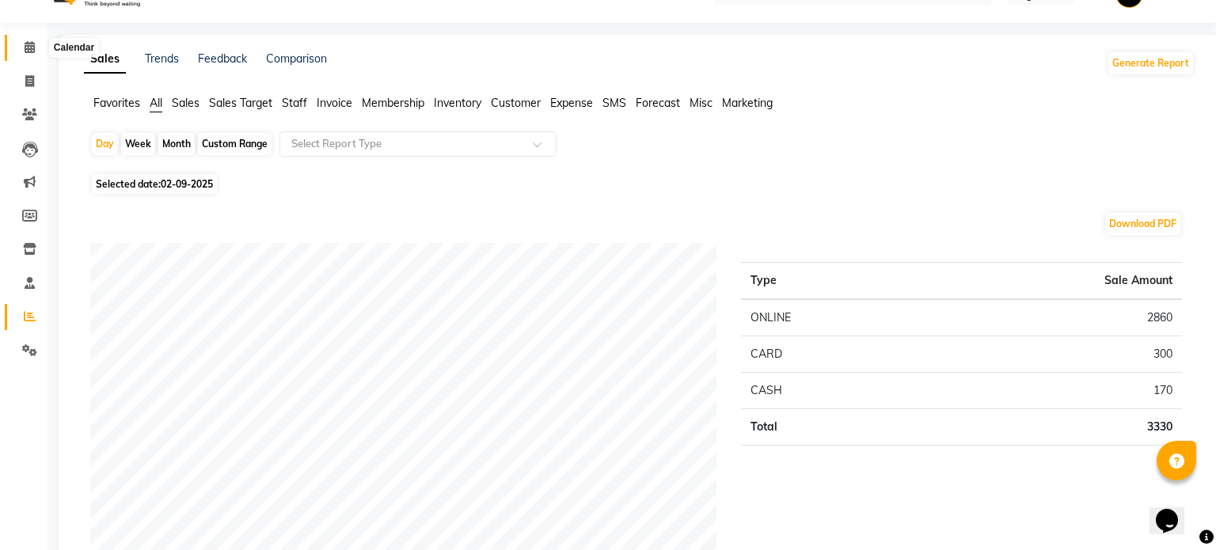
click at [25, 48] on icon at bounding box center [30, 47] width 10 height 12
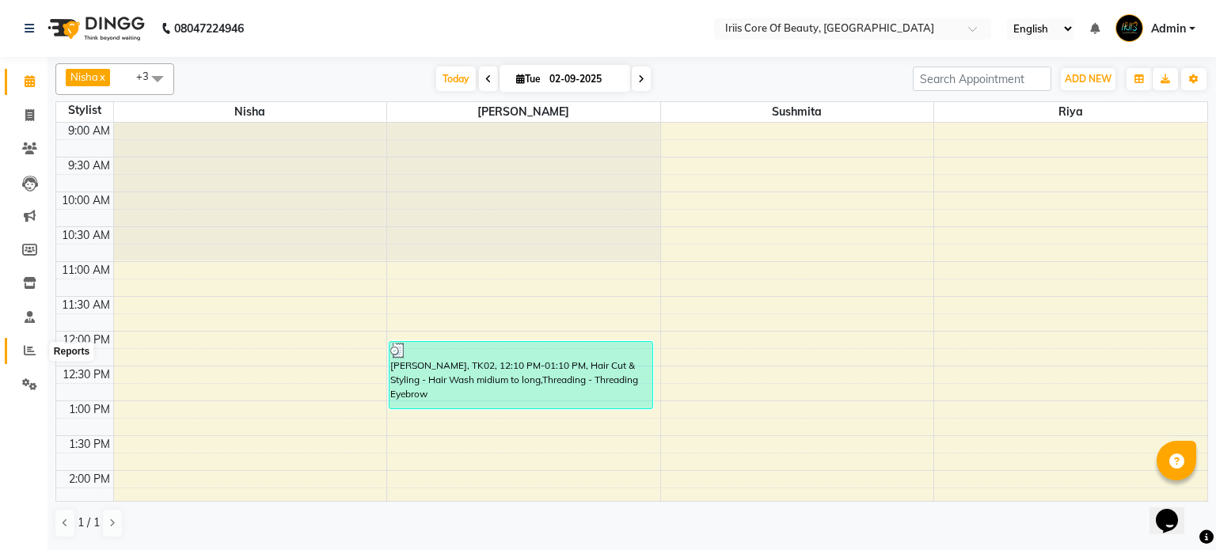
click at [32, 349] on icon at bounding box center [30, 350] width 12 height 12
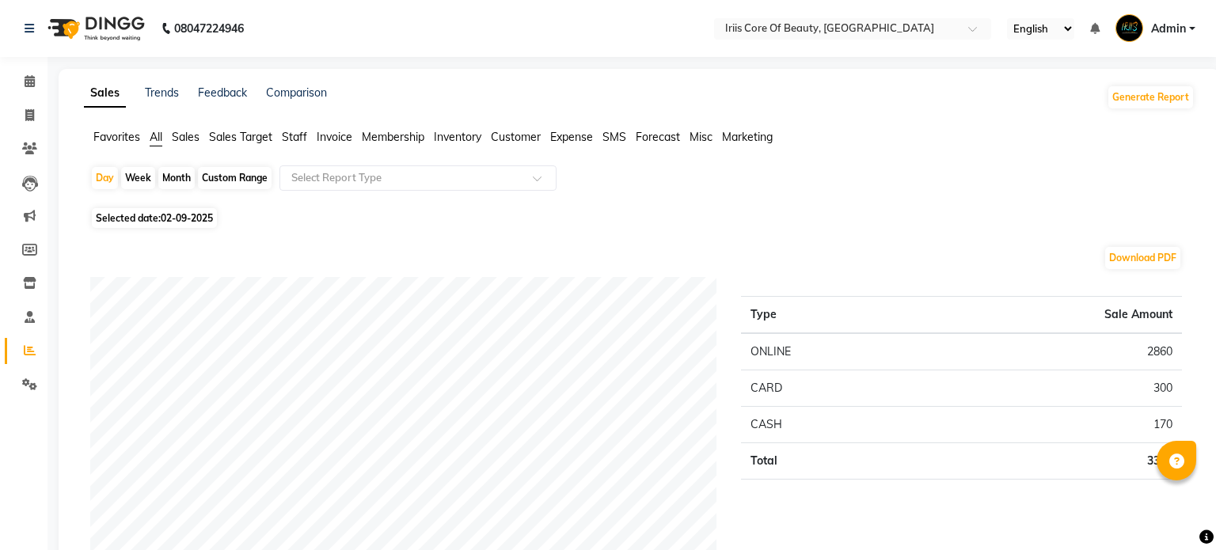
scroll to position [60, 0]
